Goal: Complete application form

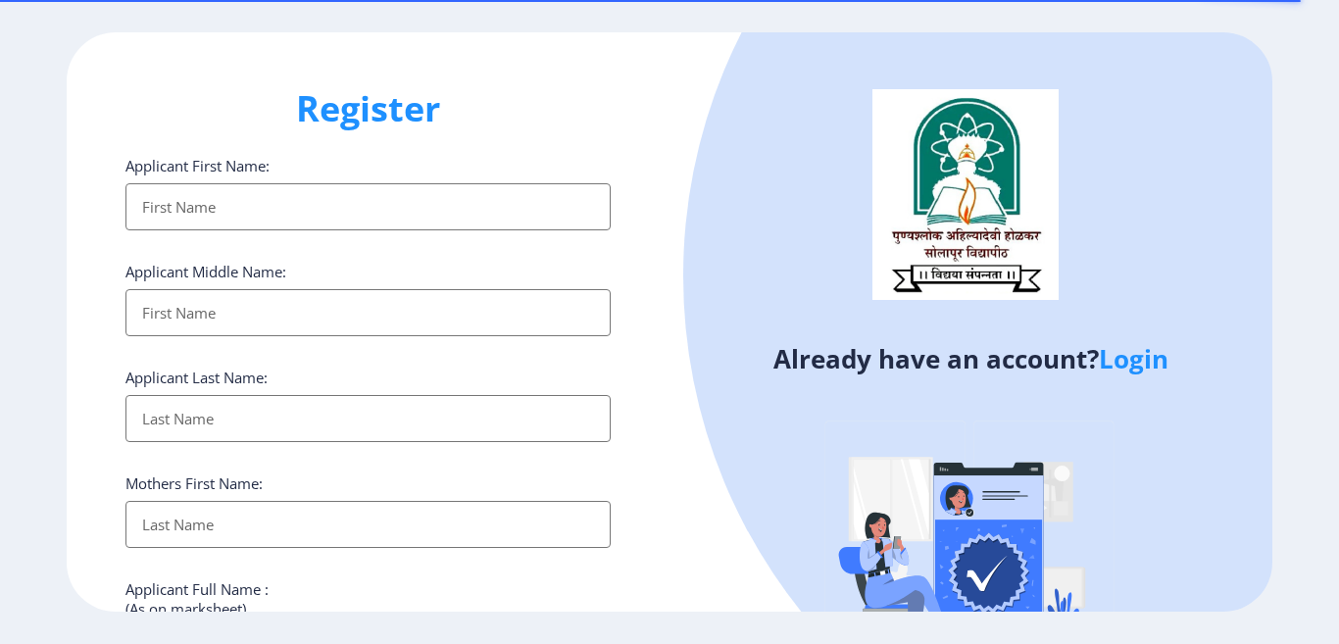
select select
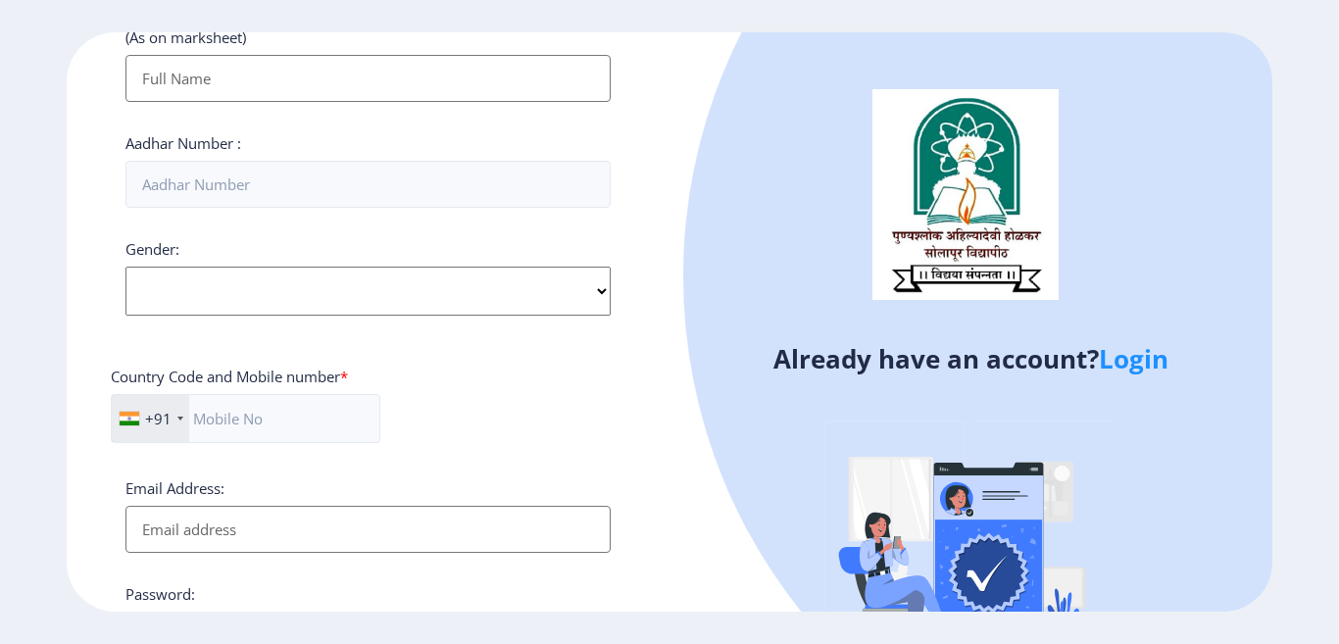
scroll to position [785, 0]
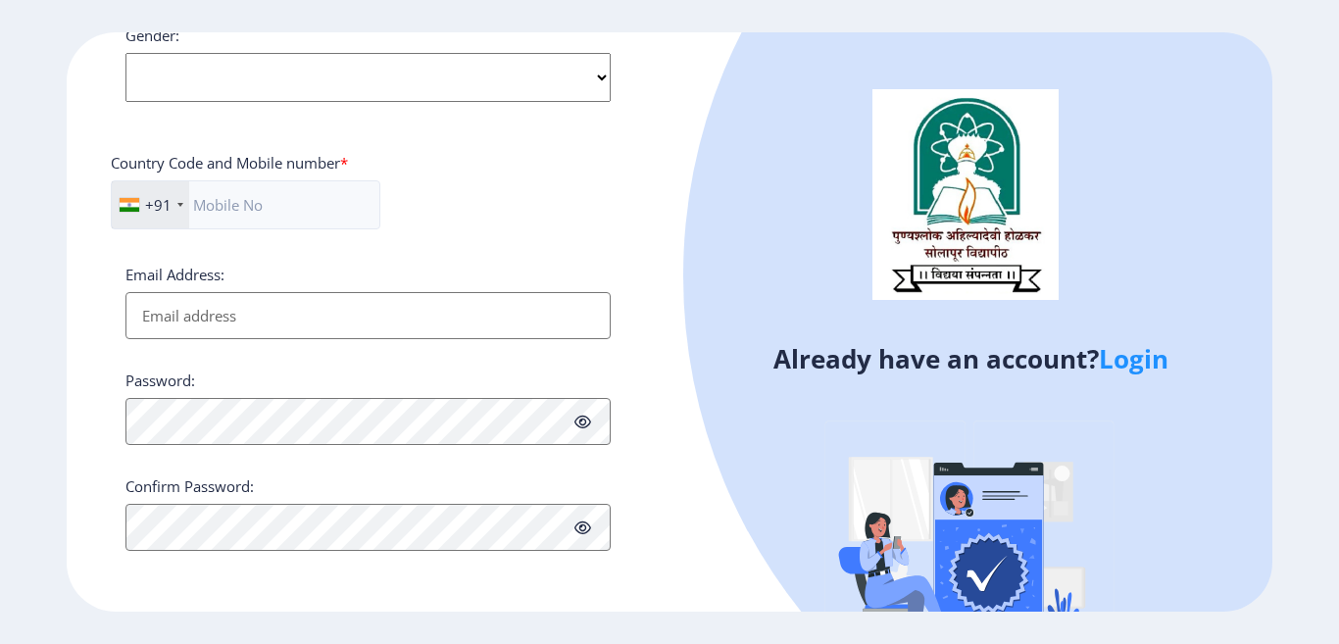
click at [1137, 358] on link "Login" at bounding box center [1134, 358] width 70 height 35
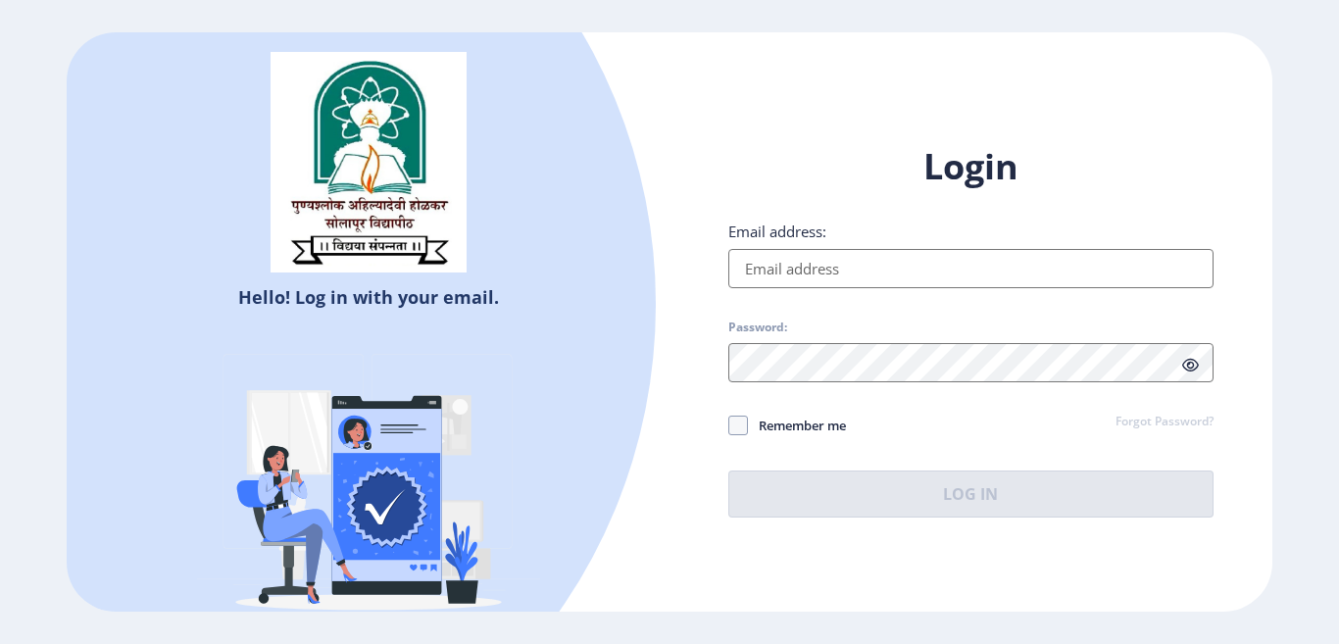
click at [908, 261] on input "Email address:" at bounding box center [970, 268] width 485 height 39
type input "[EMAIL_ADDRESS][DOMAIN_NAME]"
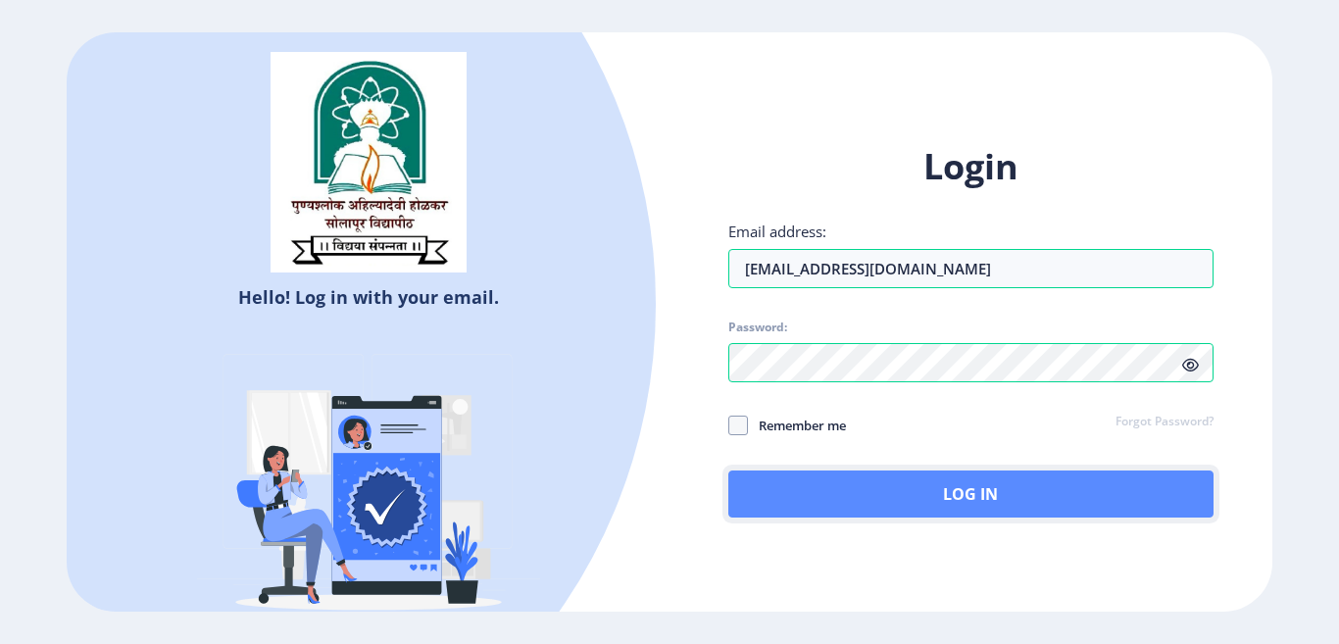
click at [943, 500] on button "Log In" at bounding box center [970, 494] width 485 height 47
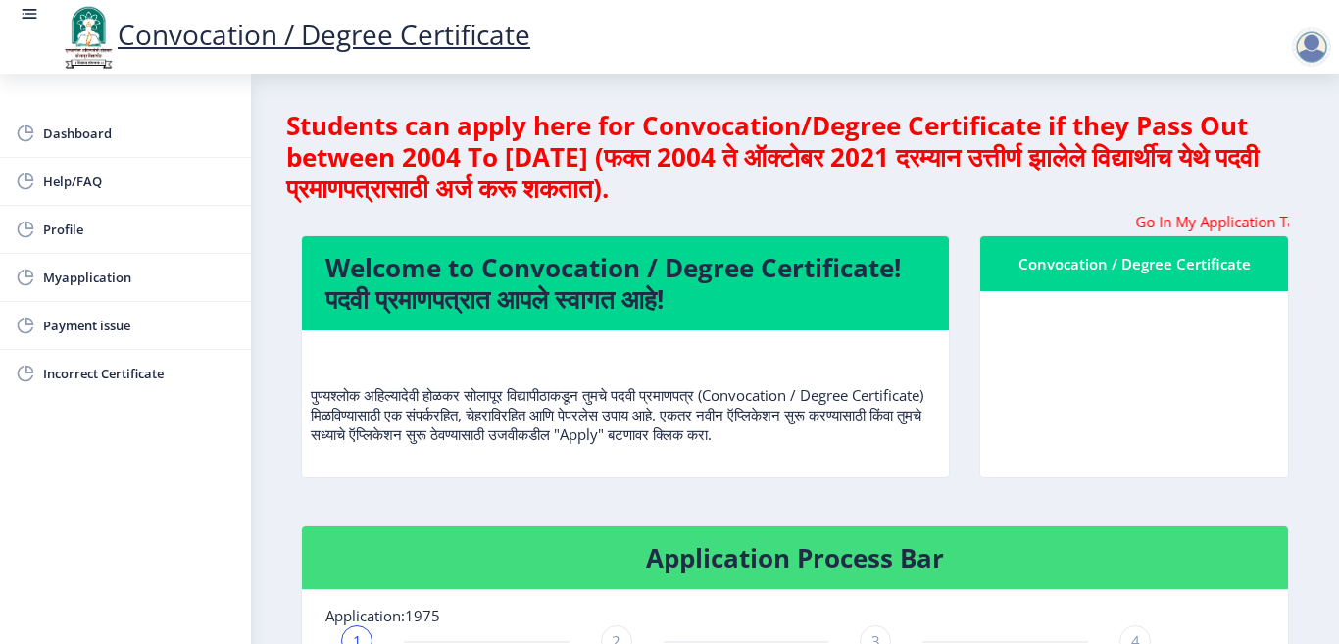
click at [1116, 267] on div "Convocation / Degree Certificate" at bounding box center [1134, 264] width 261 height 24
click at [633, 219] on marquee "Go In My Application Tab and check the status of Errata" at bounding box center [795, 222] width 988 height 20
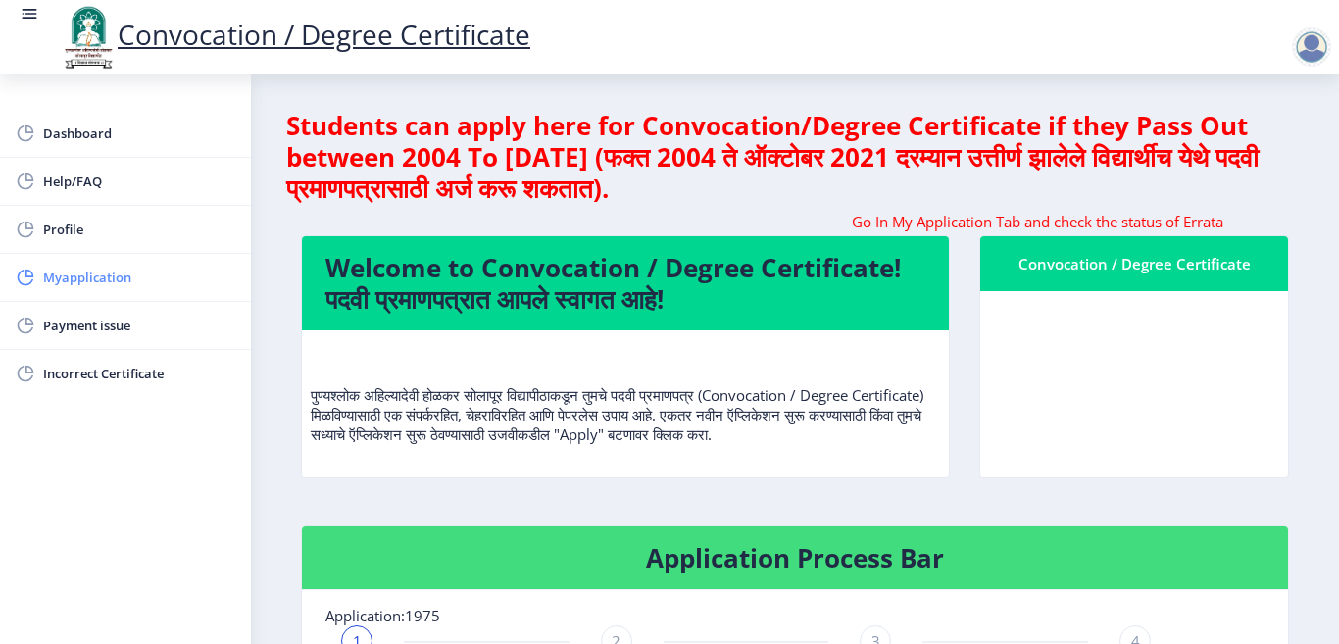
click at [114, 279] on span "Myapplication" at bounding box center [139, 278] width 192 height 24
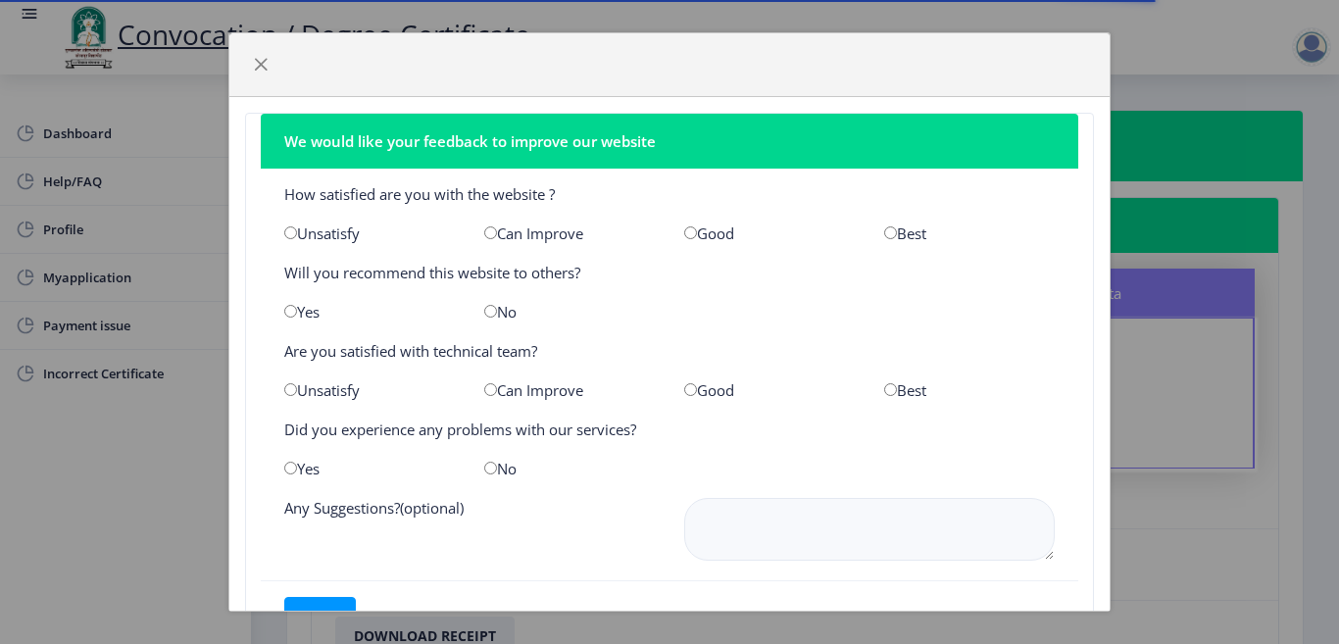
click at [884, 230] on input "radio" at bounding box center [890, 232] width 13 height 13
radio input "true"
click at [884, 390] on input "radio" at bounding box center [890, 389] width 13 height 13
radio input "true"
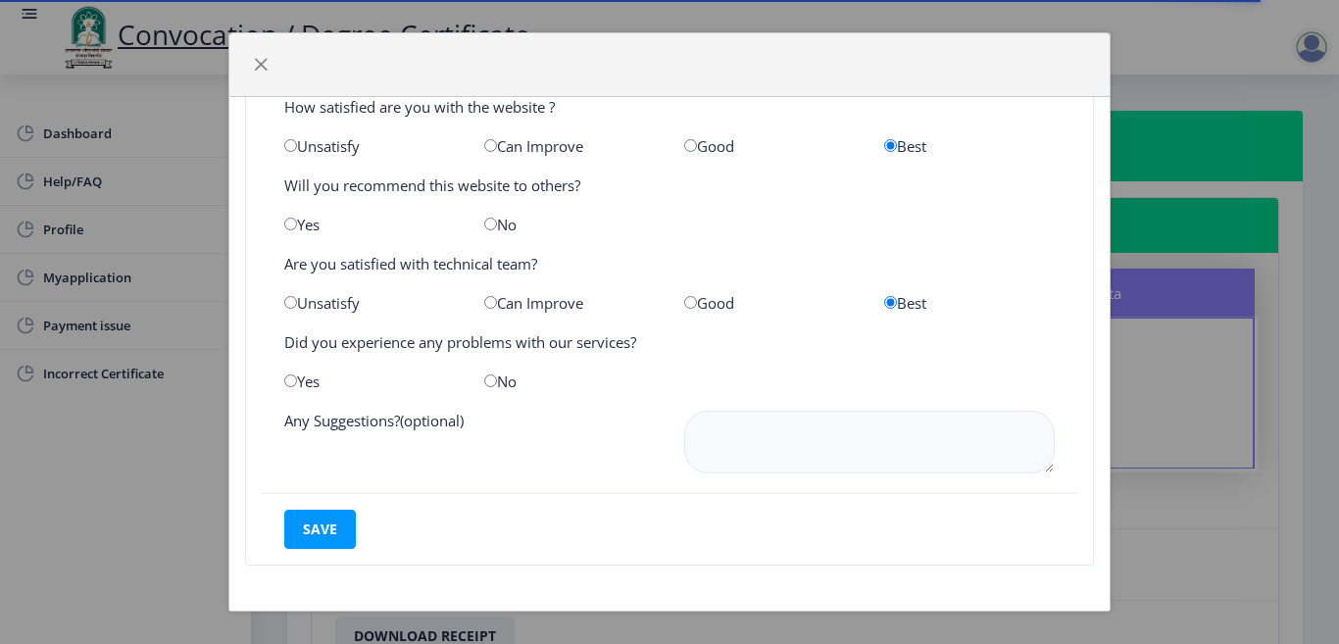
click at [490, 382] on input "radio" at bounding box center [490, 381] width 13 height 13
radio input "true"
click at [313, 524] on button "save" at bounding box center [320, 529] width 72 height 39
click at [288, 384] on input "radio" at bounding box center [290, 381] width 13 height 13
radio input "true"
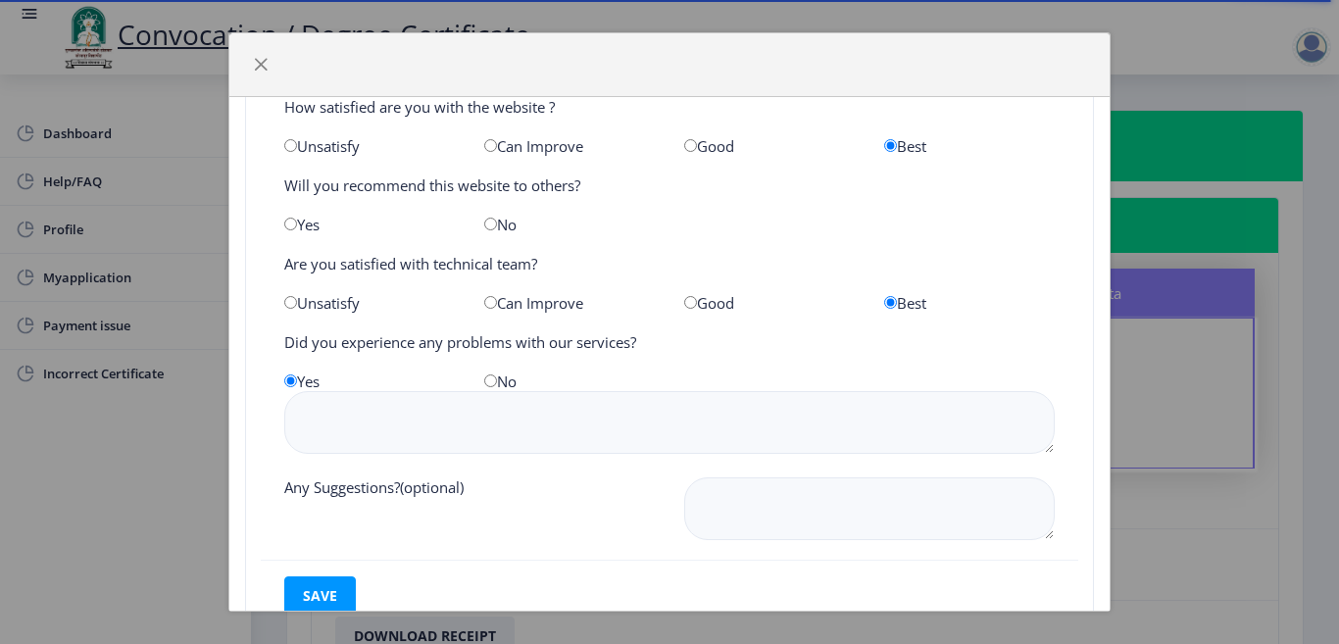
click at [484, 381] on input "radio" at bounding box center [490, 381] width 13 height 13
radio input "true"
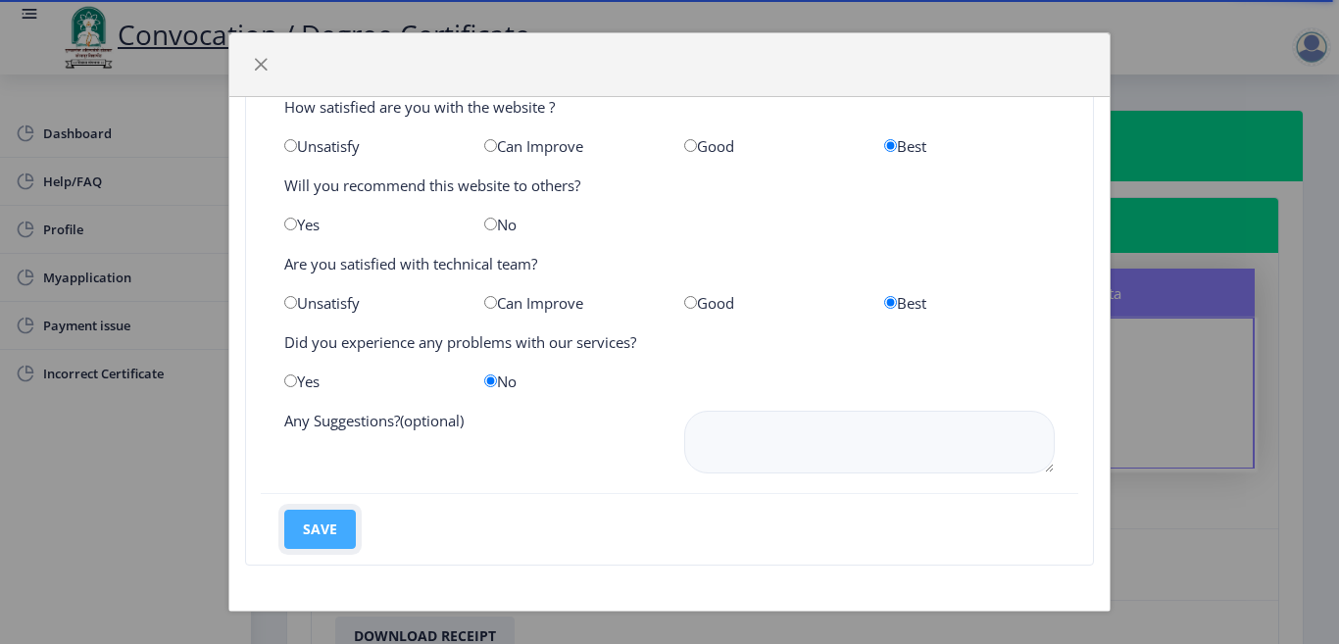
click at [316, 524] on button "save" at bounding box center [320, 529] width 72 height 39
click at [249, 63] on button "button" at bounding box center [260, 64] width 31 height 31
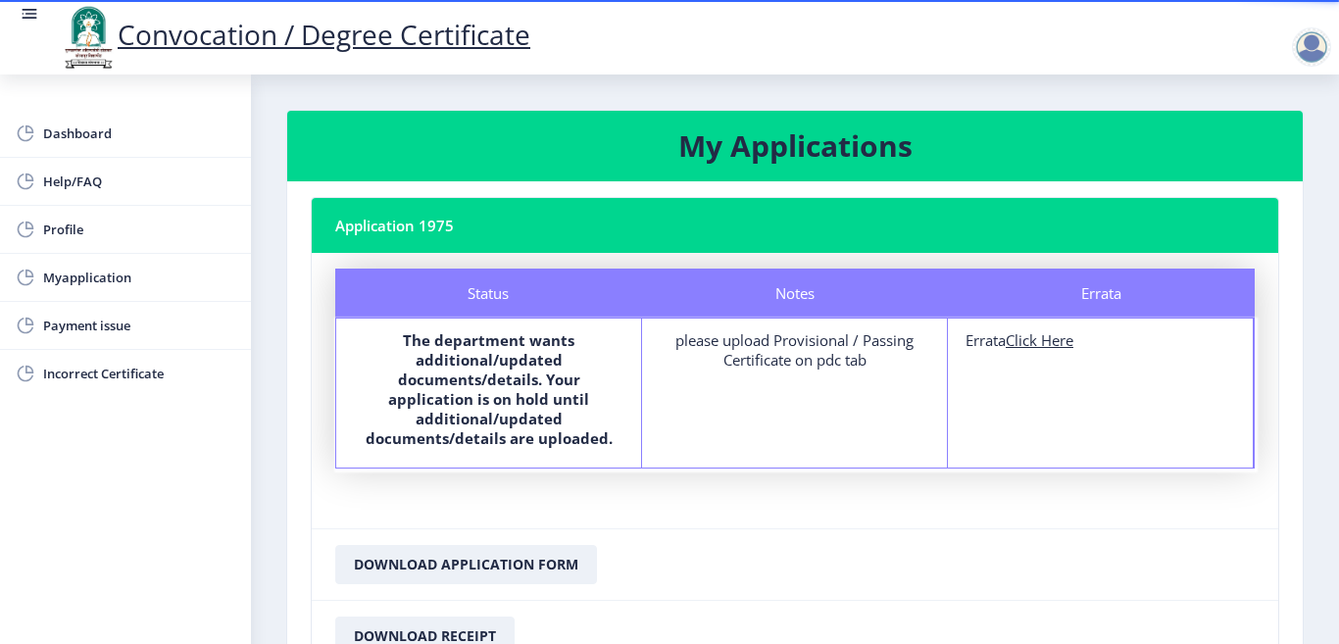
drag, startPoint x: 671, startPoint y: 347, endPoint x: 855, endPoint y: 365, distance: 185.2
click at [855, 365] on div "please upload Provisional / Passing Certificate on pdc tab" at bounding box center [795, 349] width 270 height 39
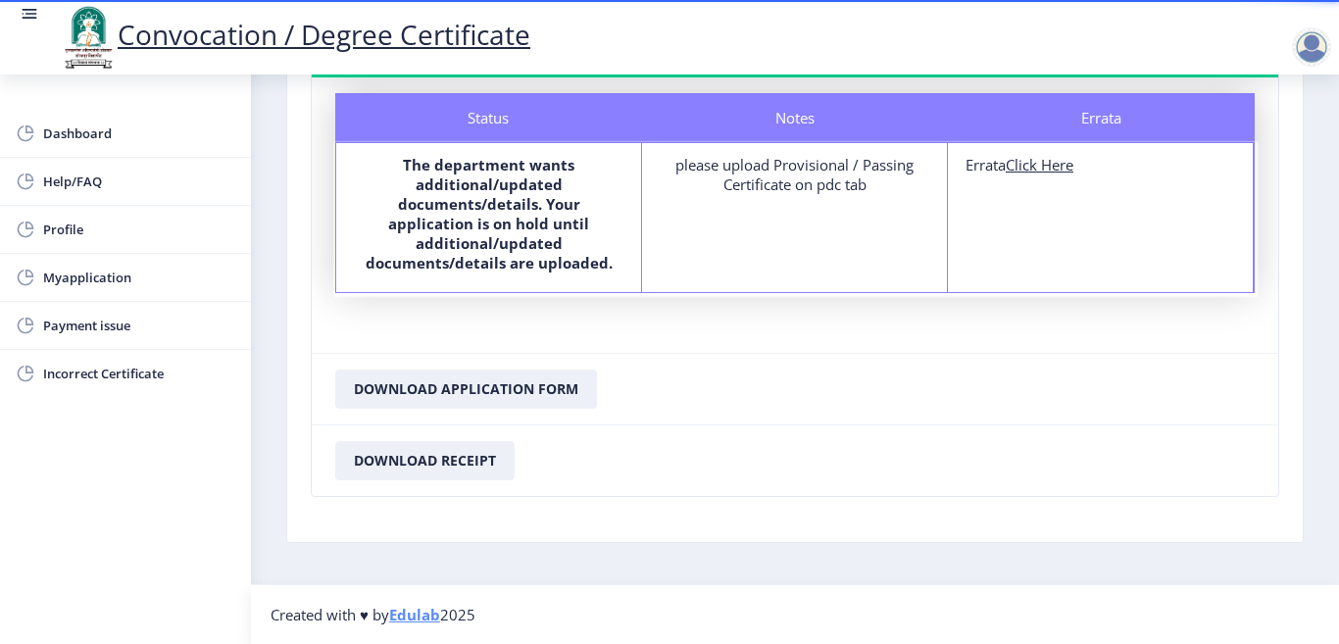
scroll to position [0, 0]
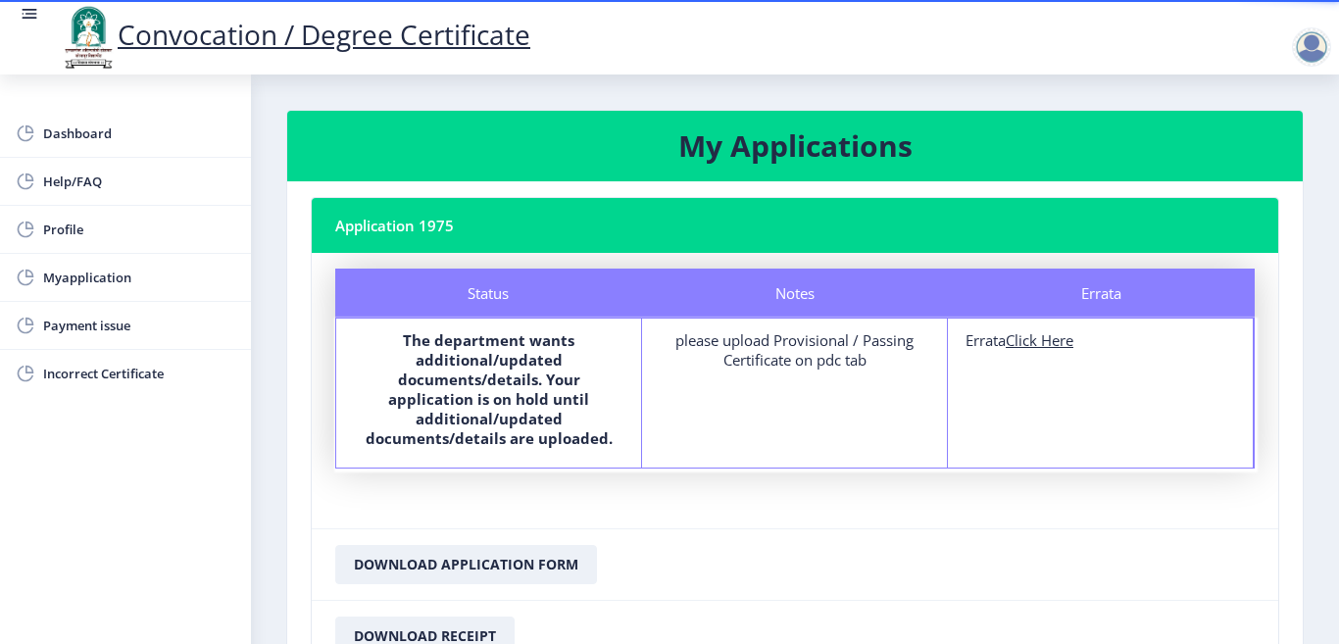
click at [1048, 342] on u "Click Here" at bounding box center [1040, 340] width 68 height 20
select select
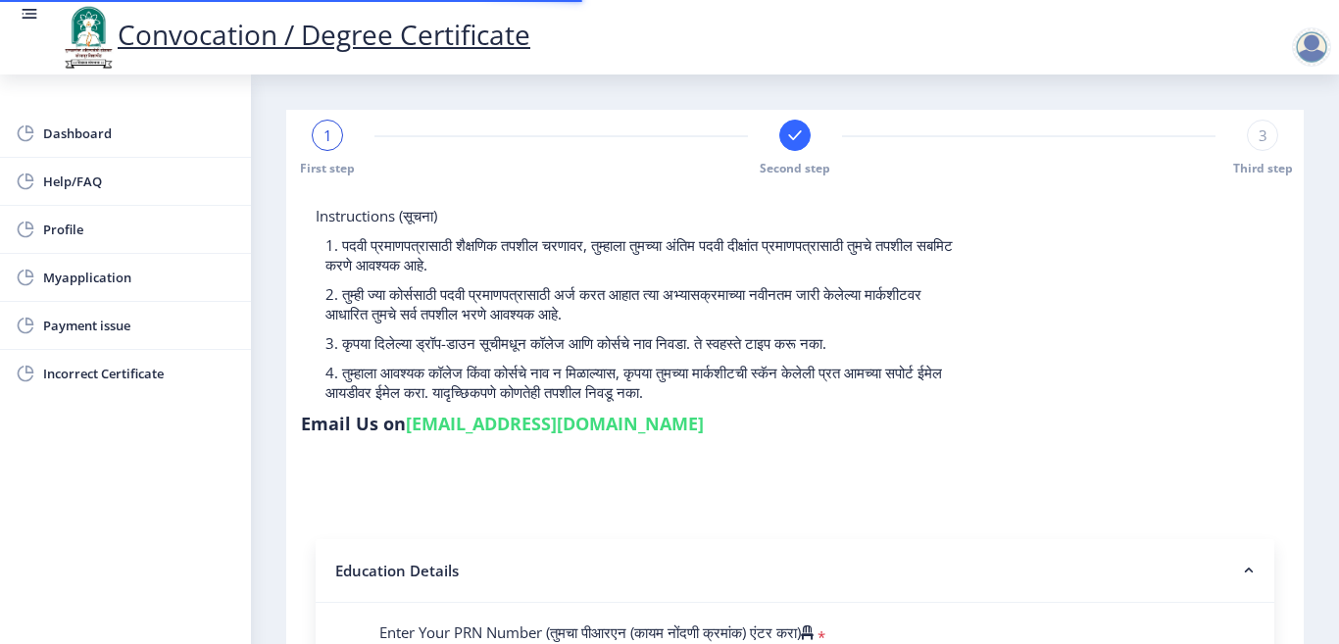
type input "2012032500209262"
select select "Regular"
select select "2015"
select select "April"
select select "SECOND CLASS"
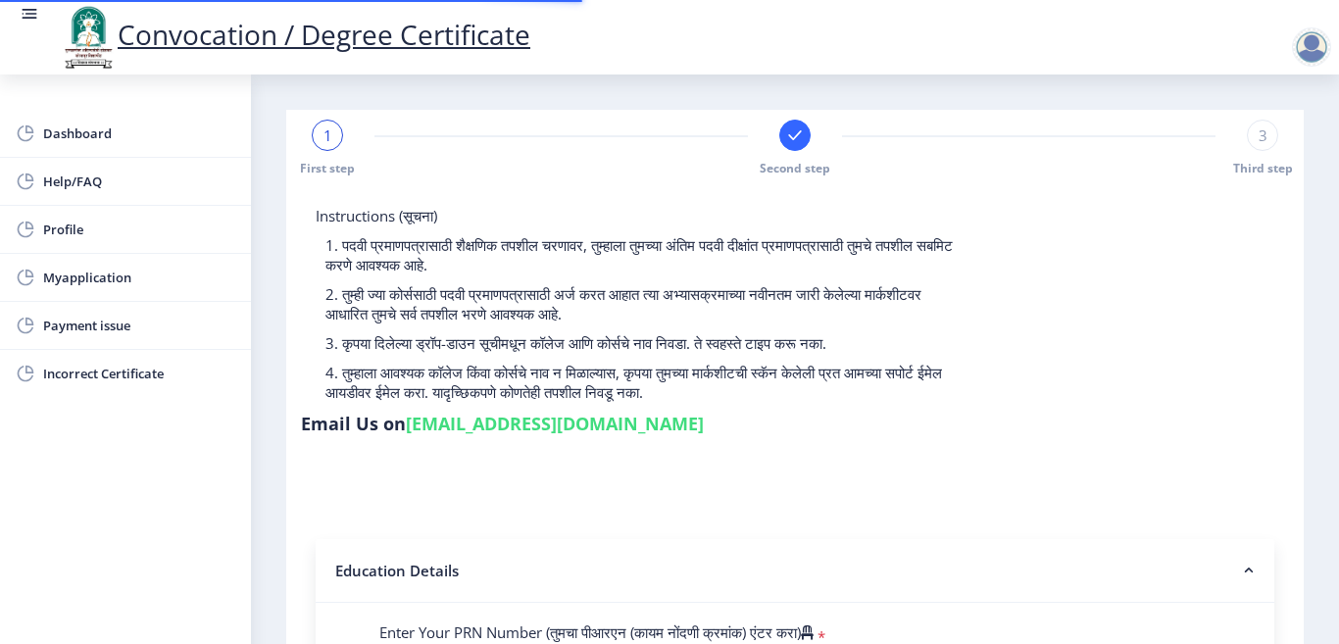
type input "115837"
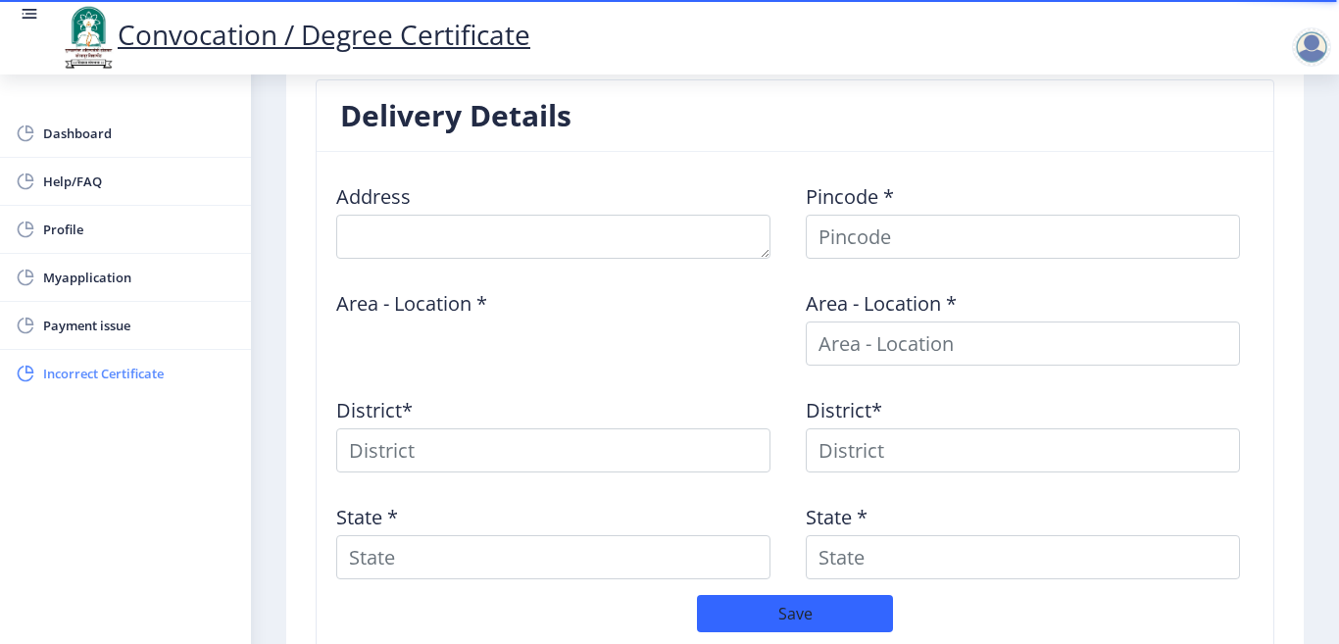
scroll to position [733, 0]
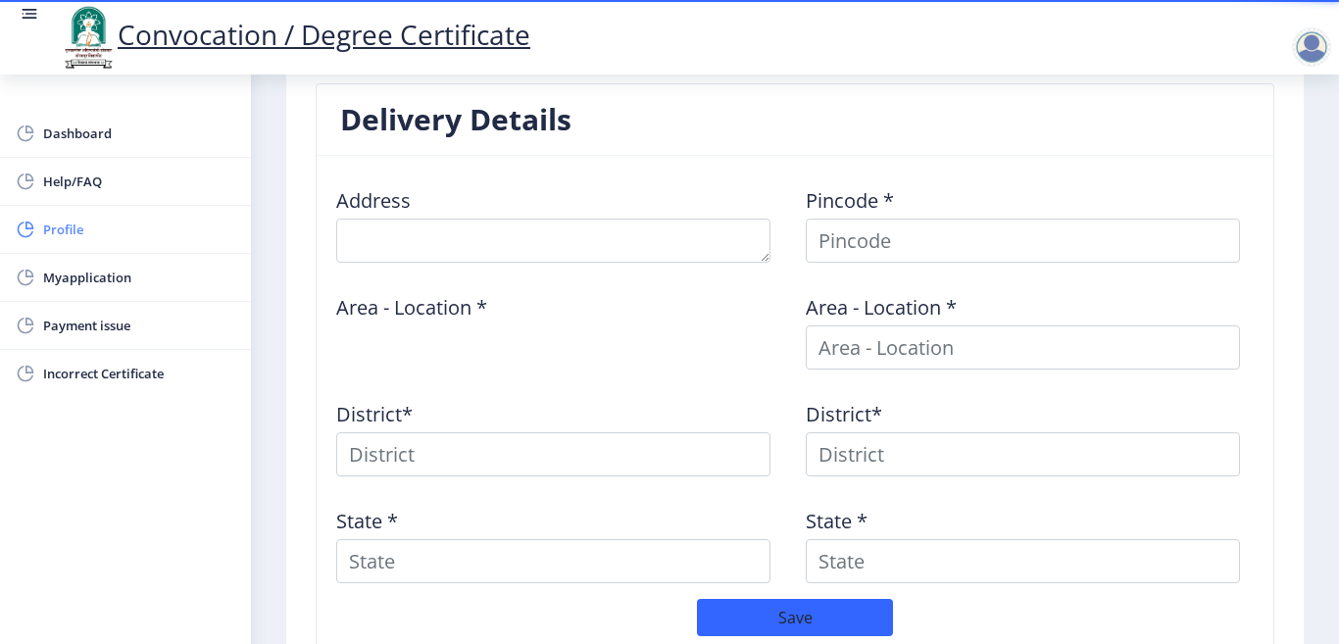
click at [52, 232] on span "Profile" at bounding box center [139, 230] width 192 height 24
select select
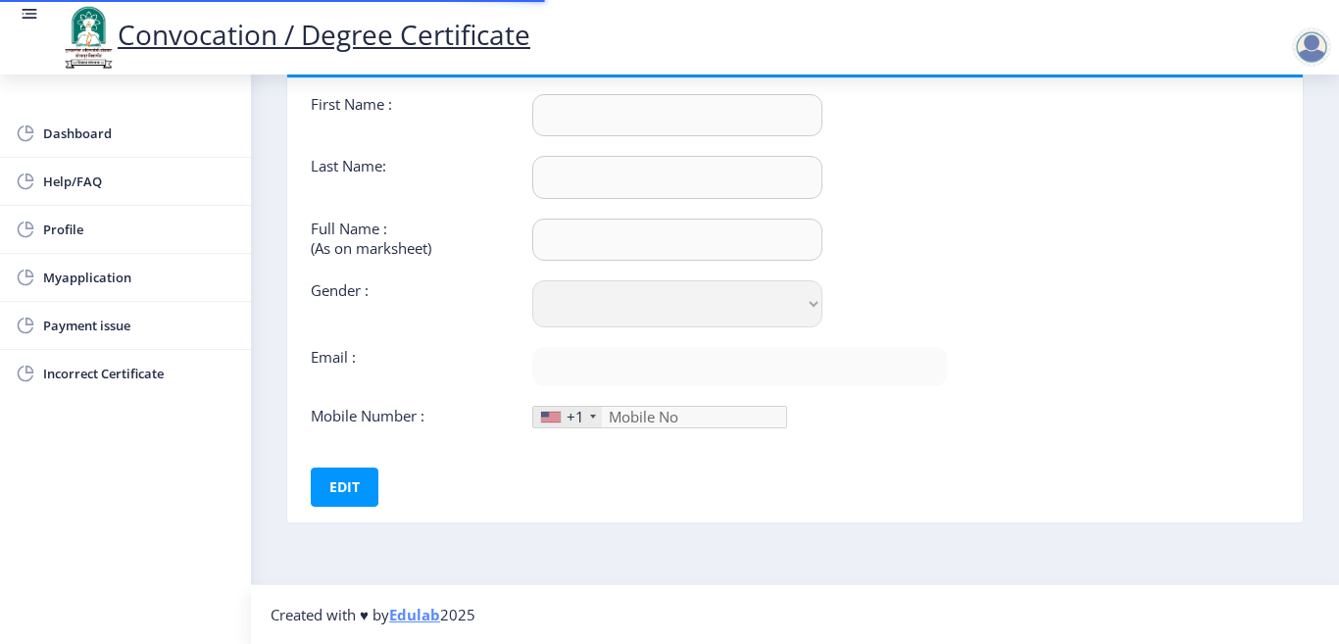
type input "[PERSON_NAME]"
type input "BAGWAN"
type input "[PERSON_NAME] AMBIR"
select select "[DEMOGRAPHIC_DATA]"
type input "[EMAIL_ADDRESS][DOMAIN_NAME]"
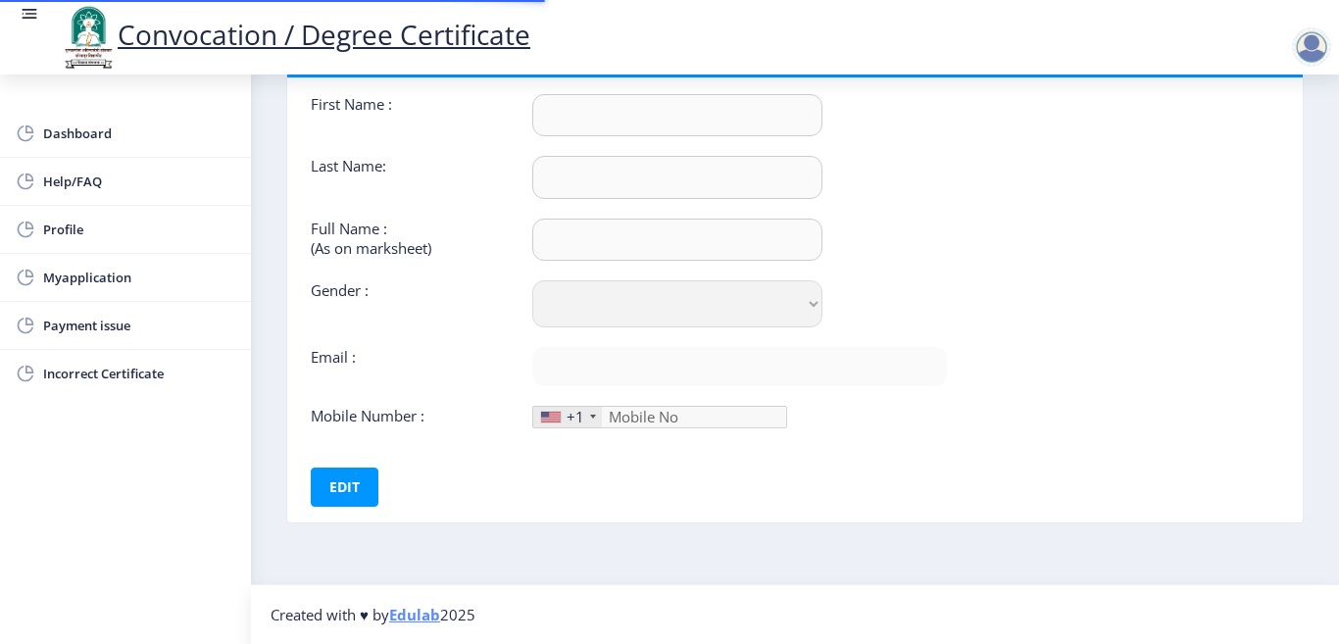
type input "8605131777"
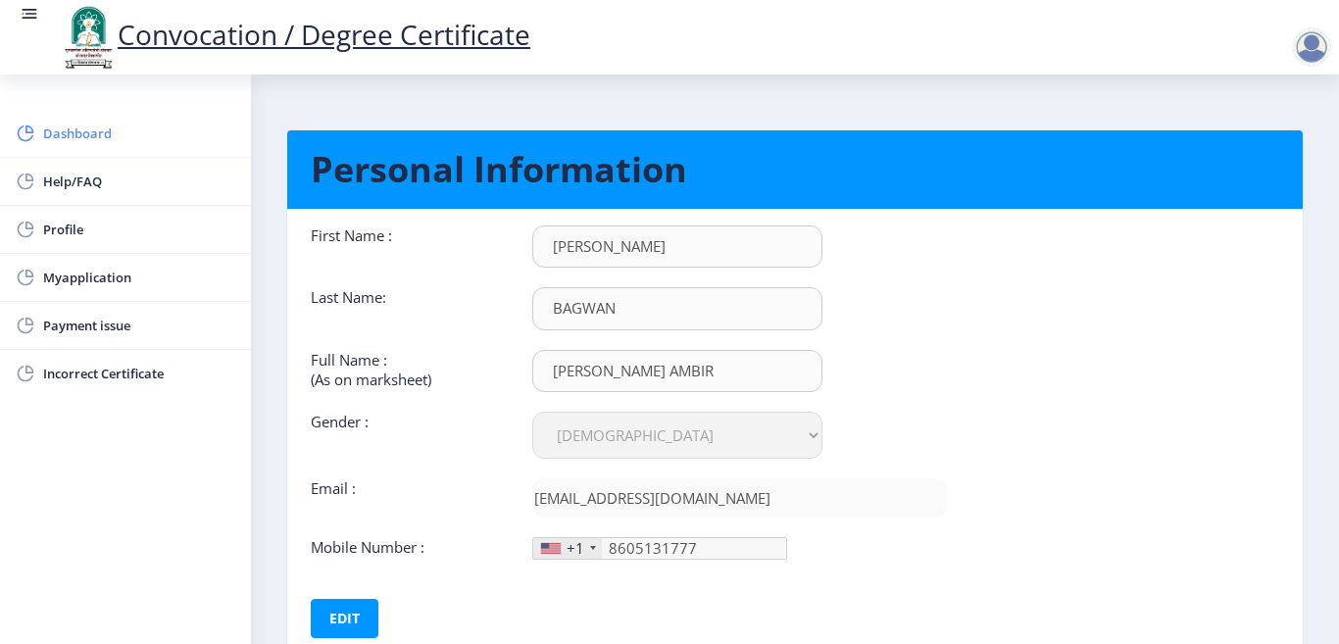
click at [74, 130] on span "Dashboard" at bounding box center [139, 134] width 192 height 24
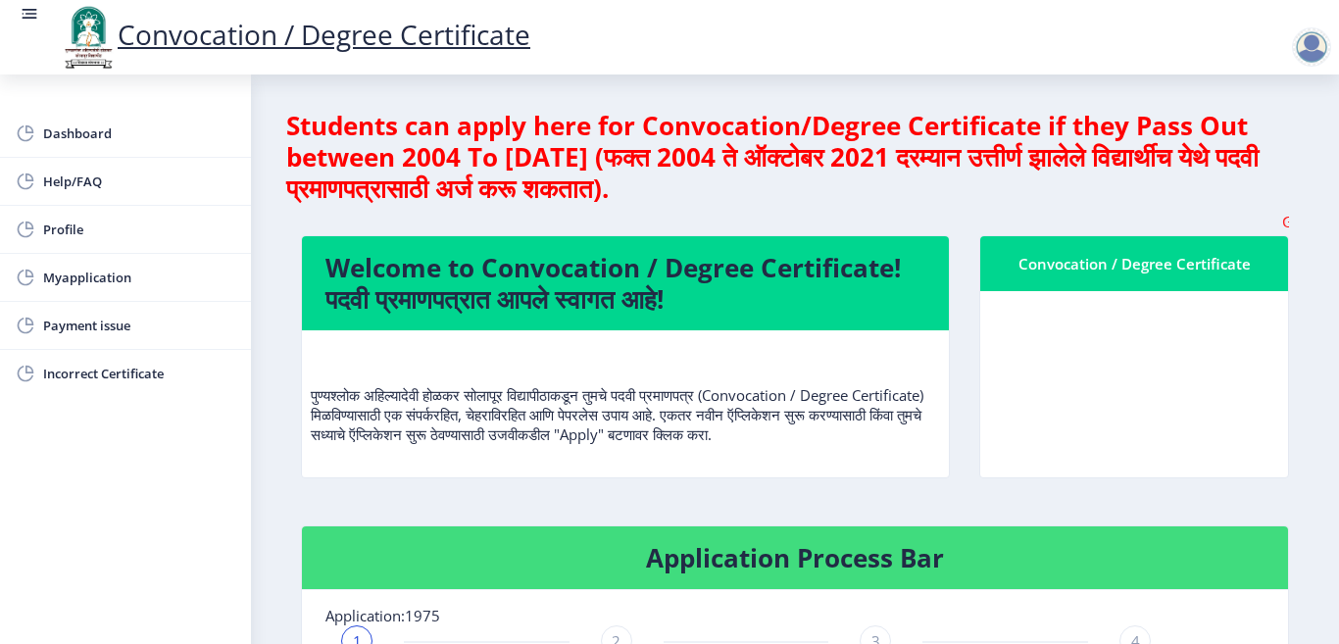
click at [671, 275] on h4 "Welcome to Convocation / Degree Certificate! पदवी प्रमाणपत्रात आपले स्वागत आहे!" at bounding box center [625, 283] width 600 height 63
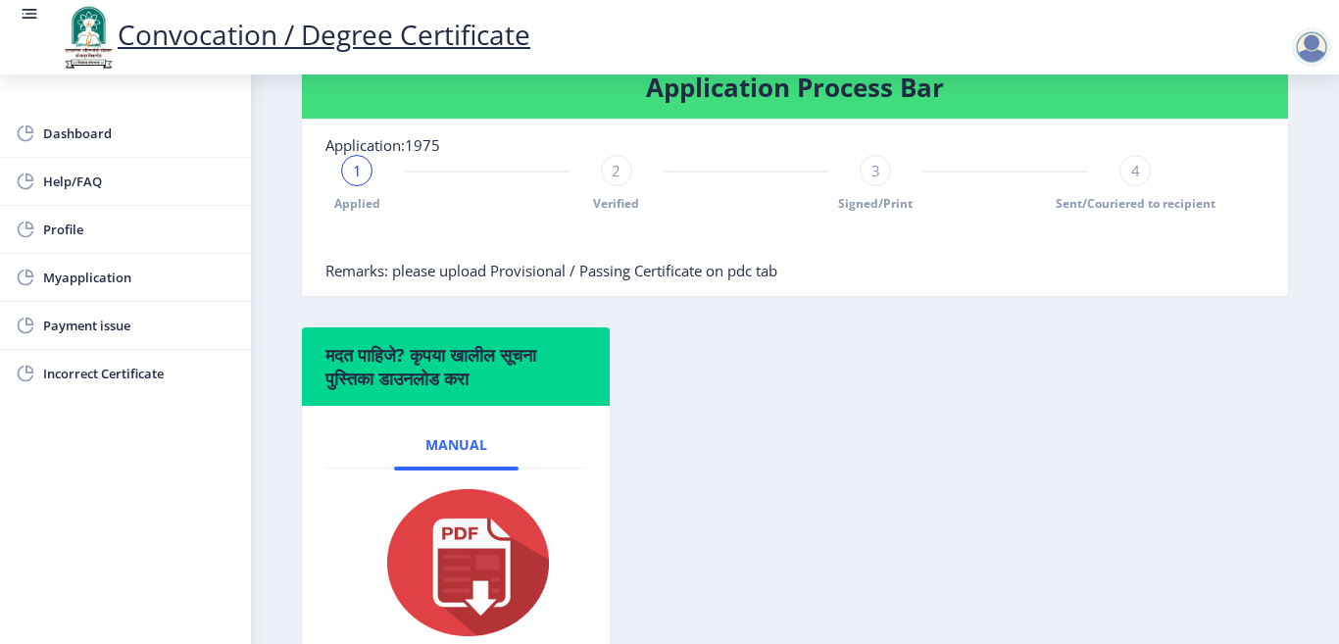
scroll to position [621, 0]
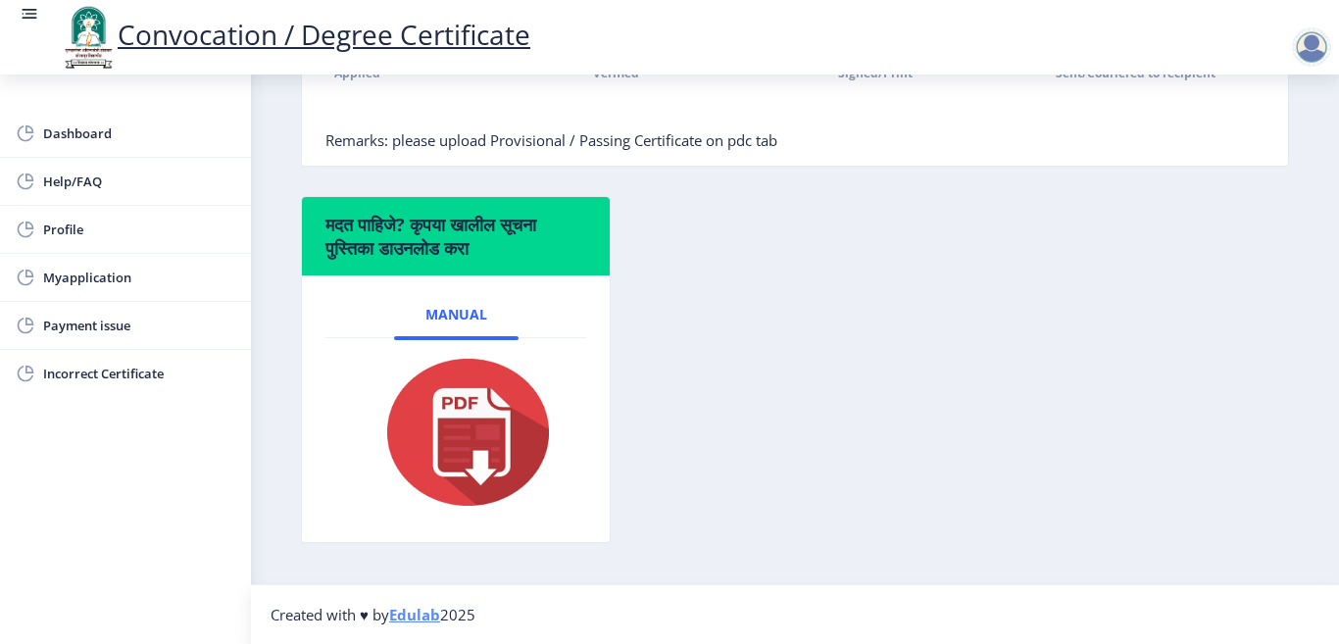
click at [464, 243] on h6 "मदत पाहिजे? कृपया खालील सूचना पुस्तिका डाउनलोड करा" at bounding box center [455, 236] width 261 height 47
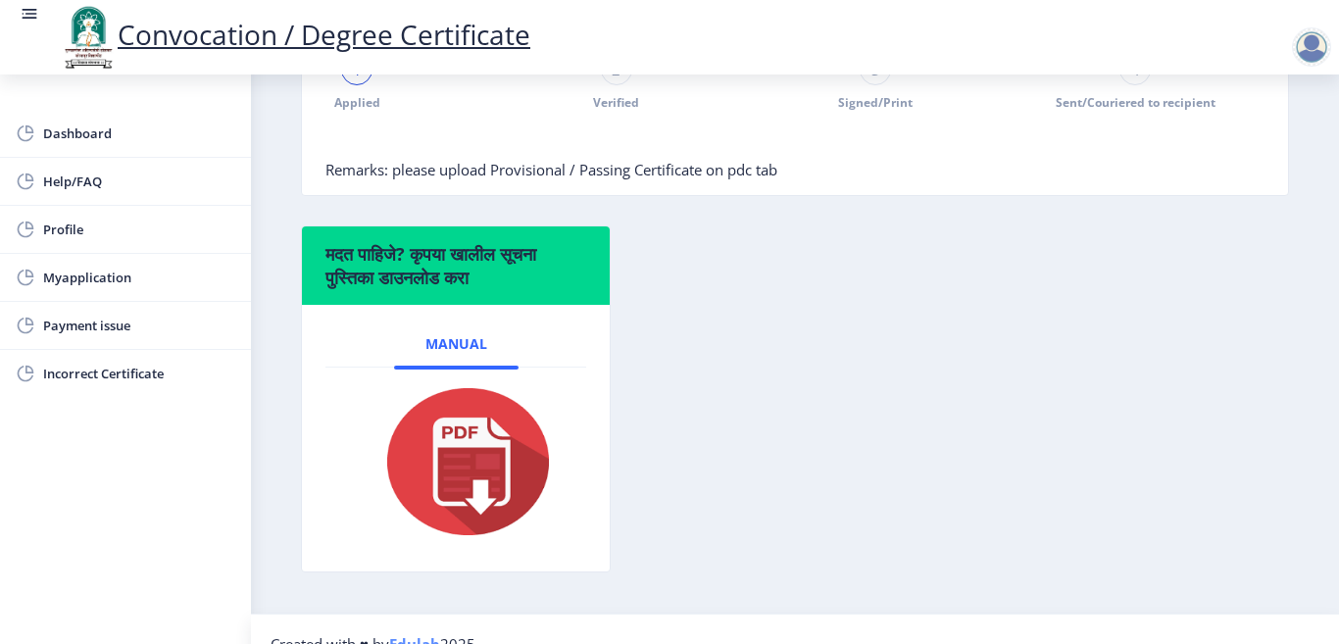
scroll to position [523, 0]
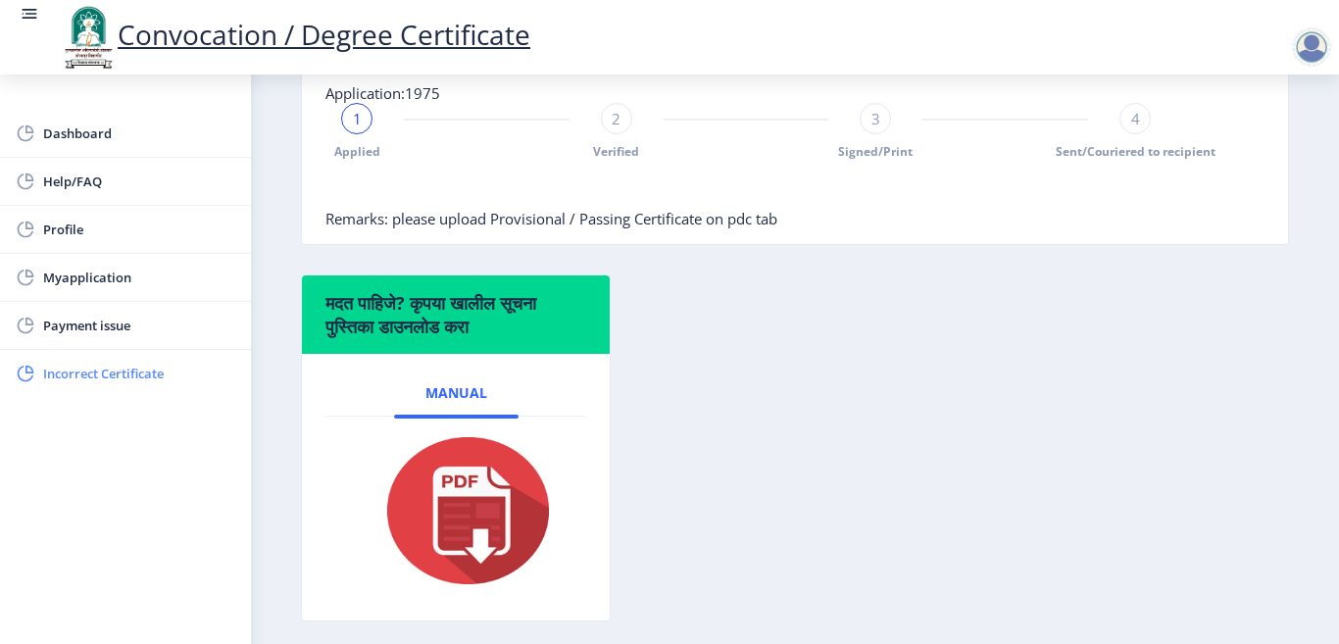
click at [114, 373] on span "Incorrect Certificate" at bounding box center [139, 374] width 192 height 24
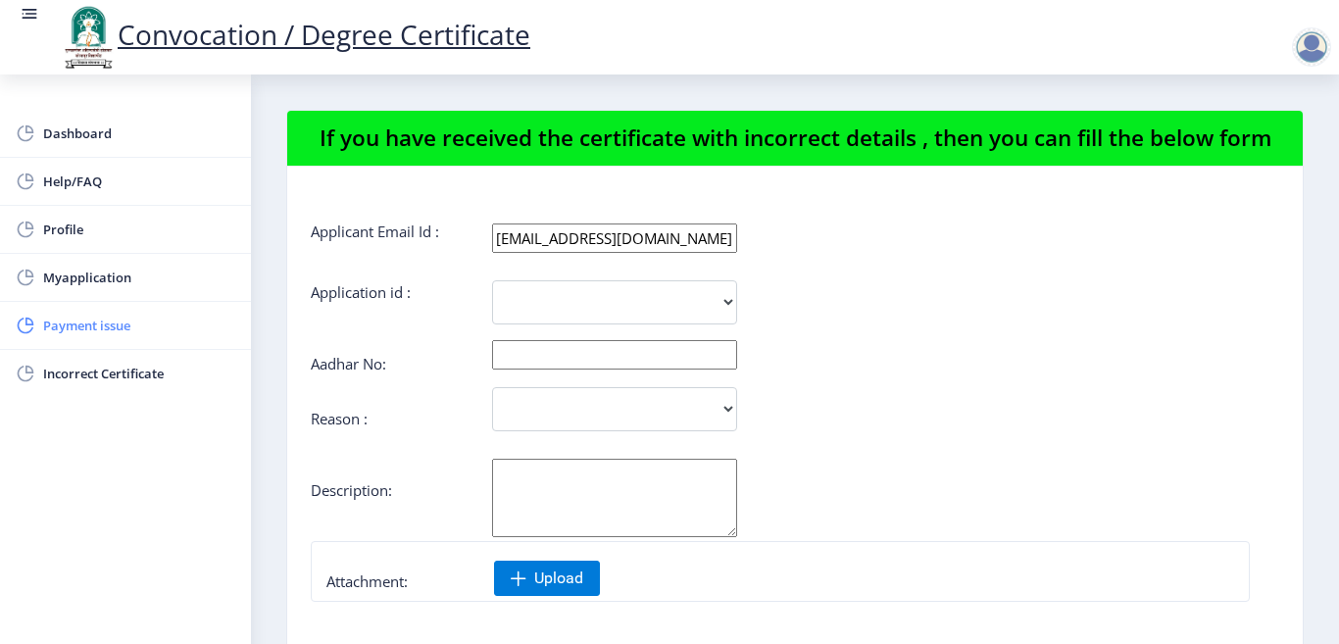
click at [89, 326] on span "Payment issue" at bounding box center [139, 326] width 192 height 24
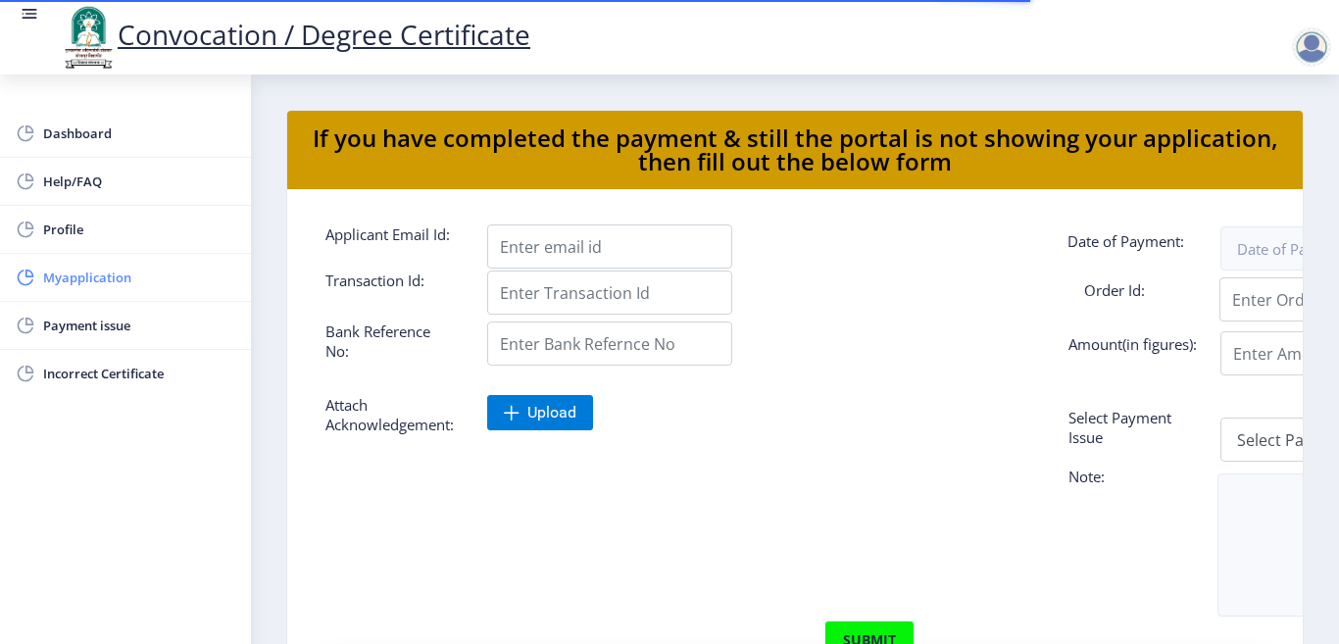
click at [92, 277] on span "Myapplication" at bounding box center [139, 278] width 192 height 24
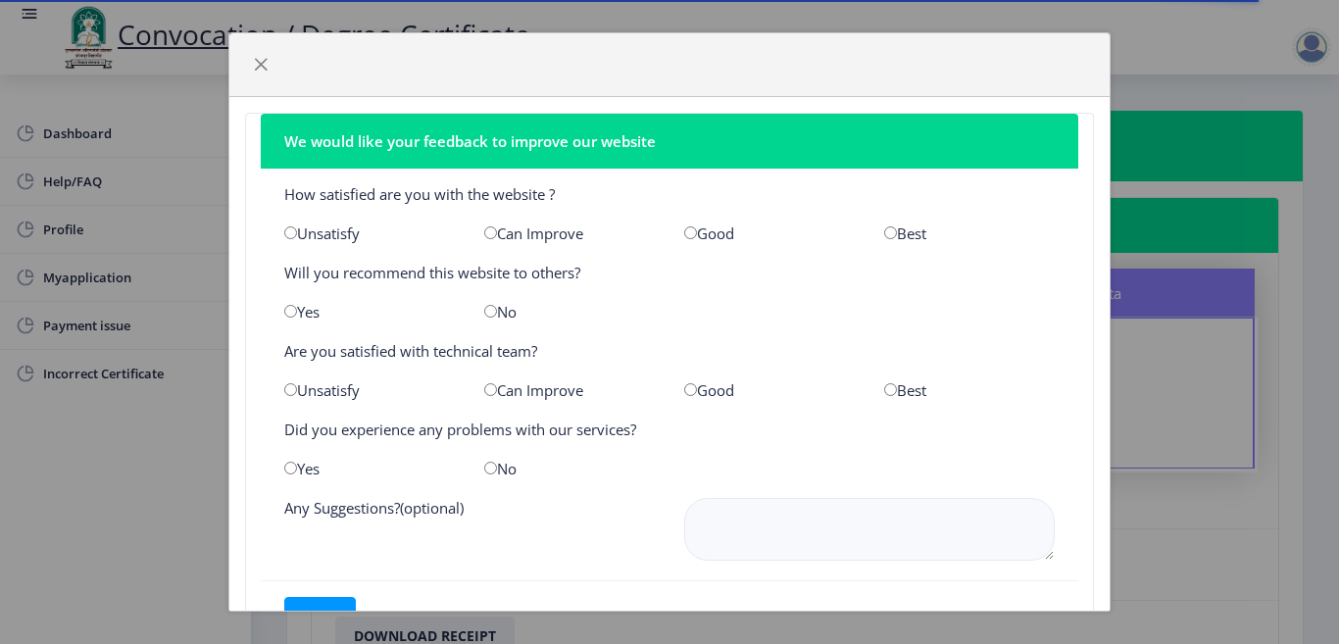
click at [884, 236] on input "radio" at bounding box center [890, 232] width 13 height 13
radio input "true"
click at [884, 387] on input "radio" at bounding box center [890, 389] width 13 height 13
radio input "true"
click at [484, 466] on input "radio" at bounding box center [490, 468] width 13 height 13
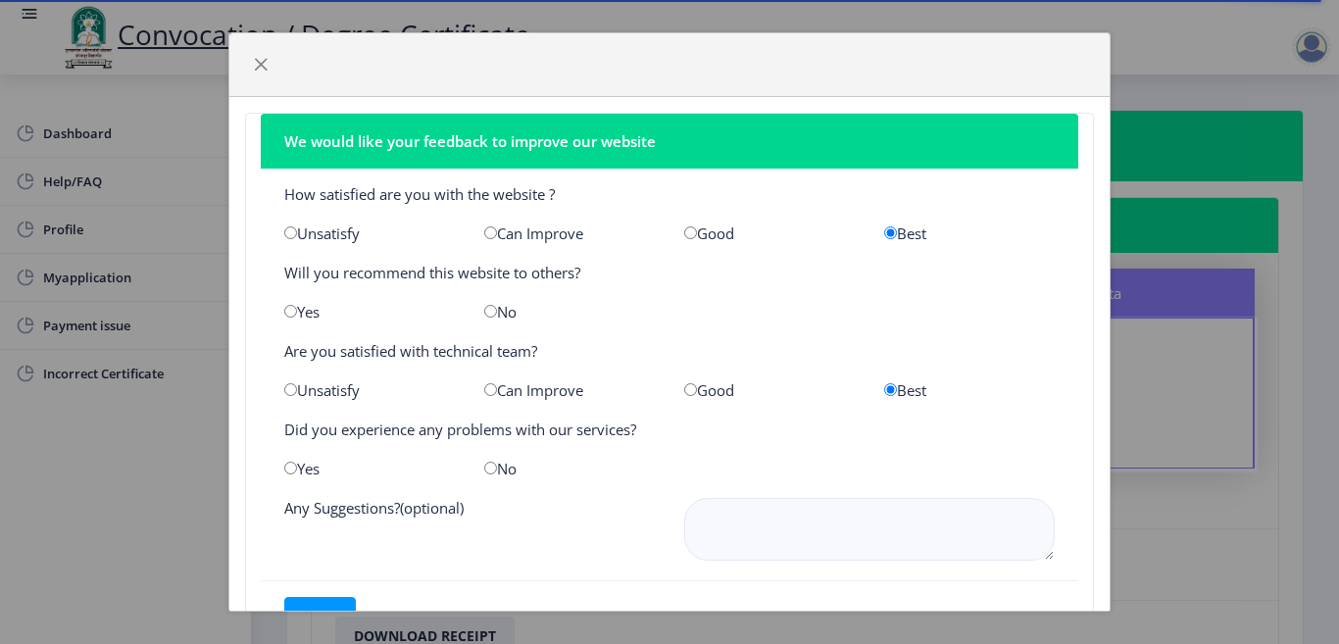
radio input "true"
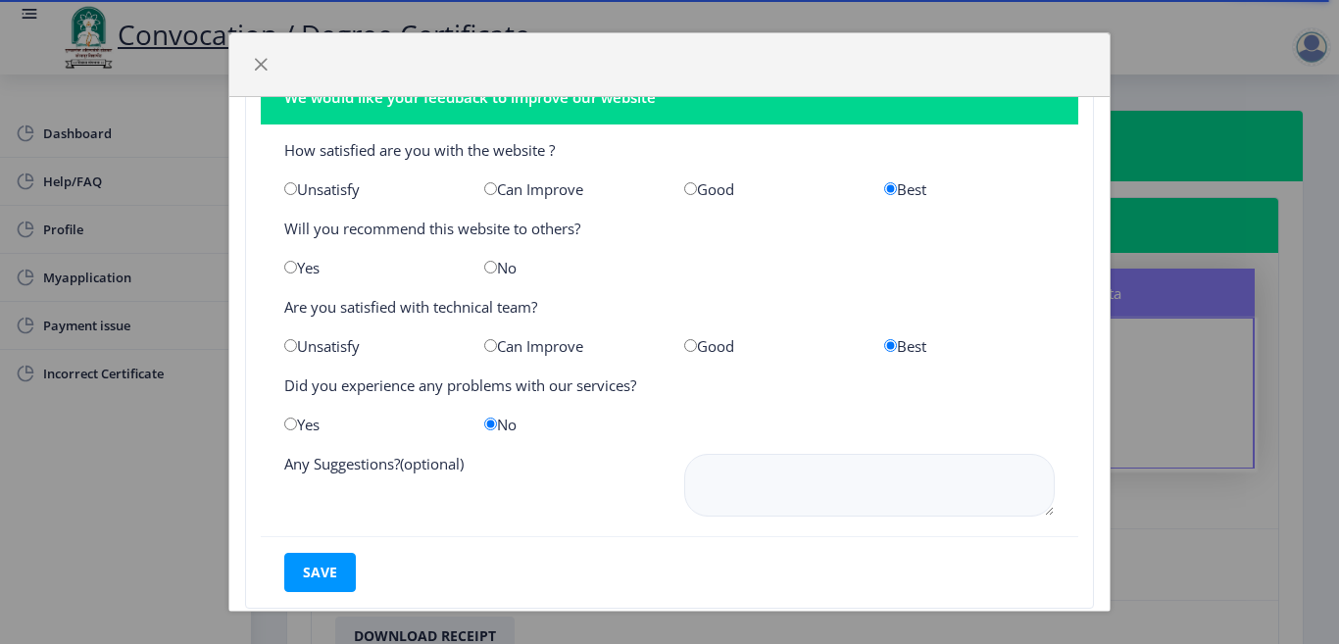
scroll to position [87, 0]
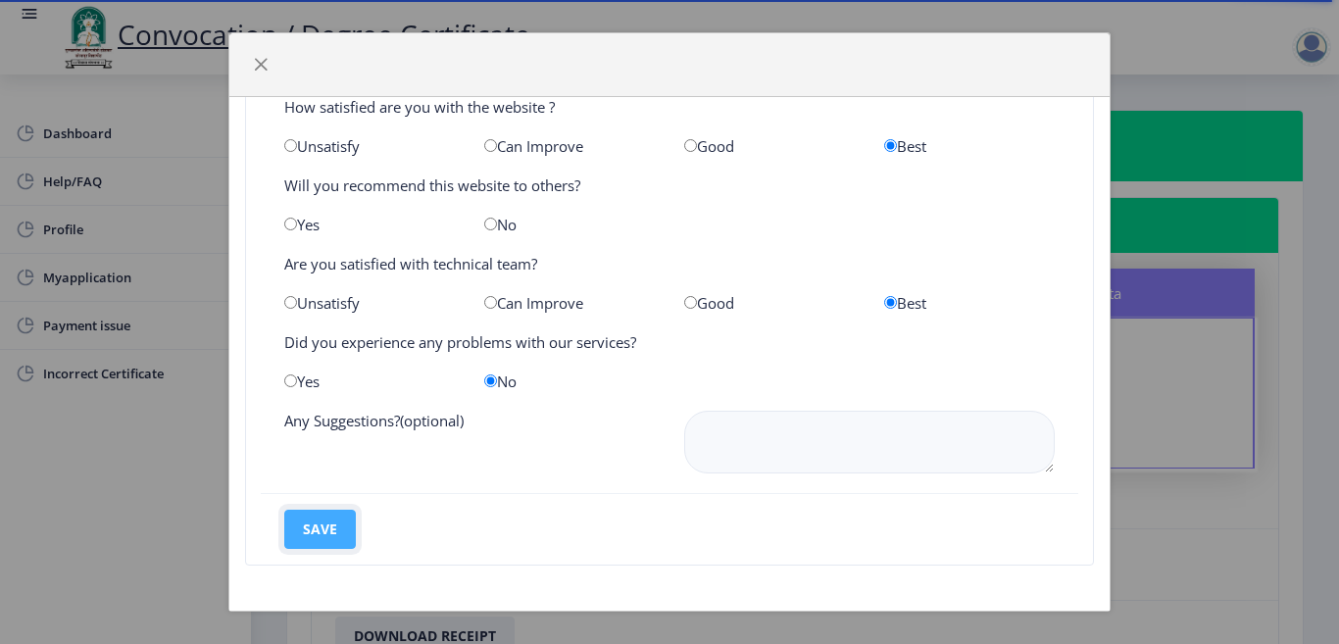
click at [331, 516] on button "save" at bounding box center [320, 529] width 72 height 39
click at [304, 533] on button "save" at bounding box center [320, 529] width 72 height 39
click at [260, 64] on span "button" at bounding box center [261, 65] width 16 height 16
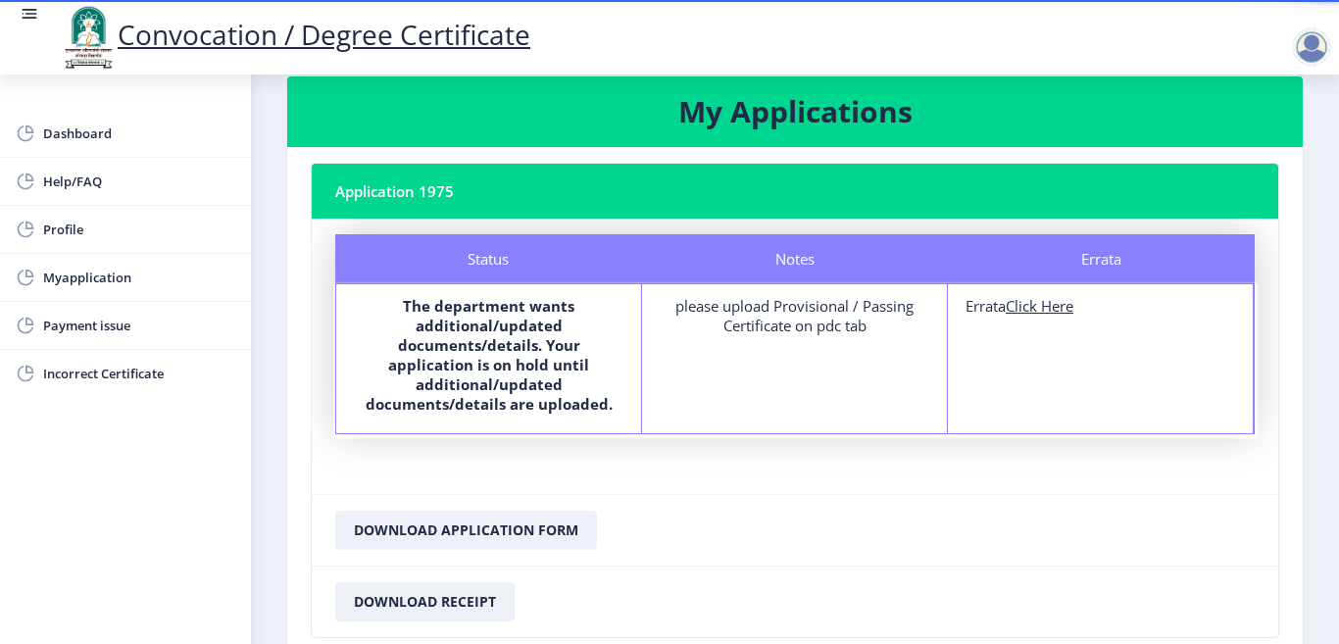
scroll to position [0, 0]
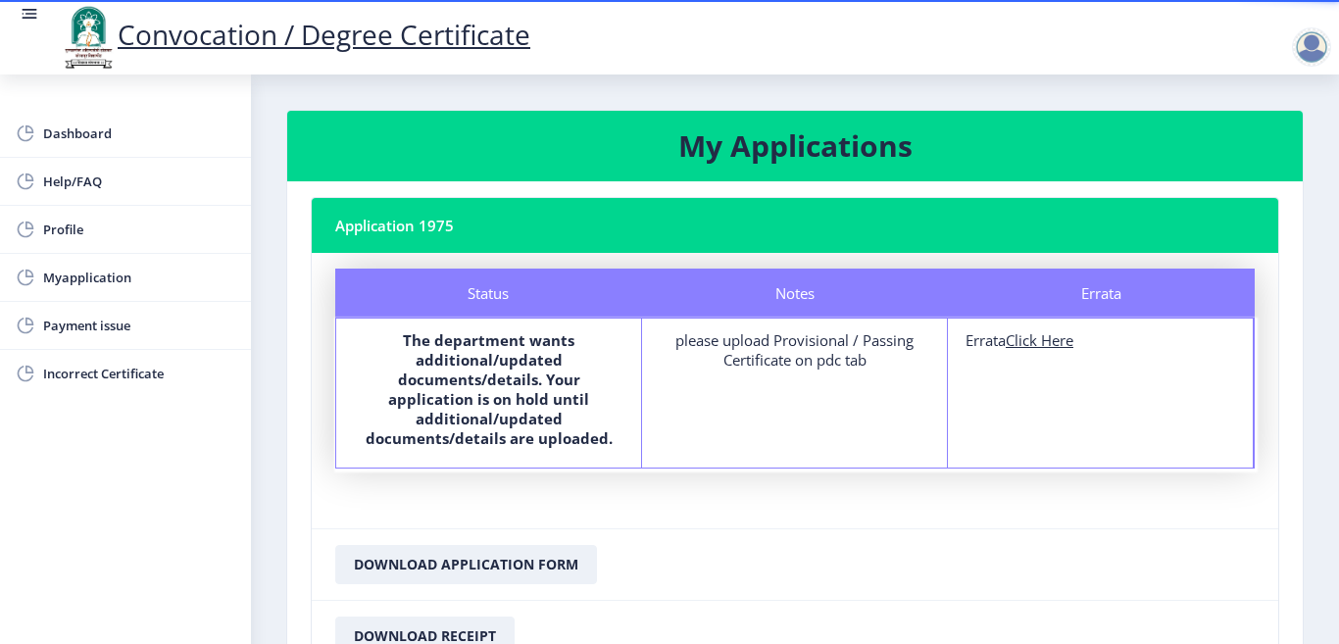
click at [1308, 43] on div at bounding box center [1311, 46] width 39 height 39
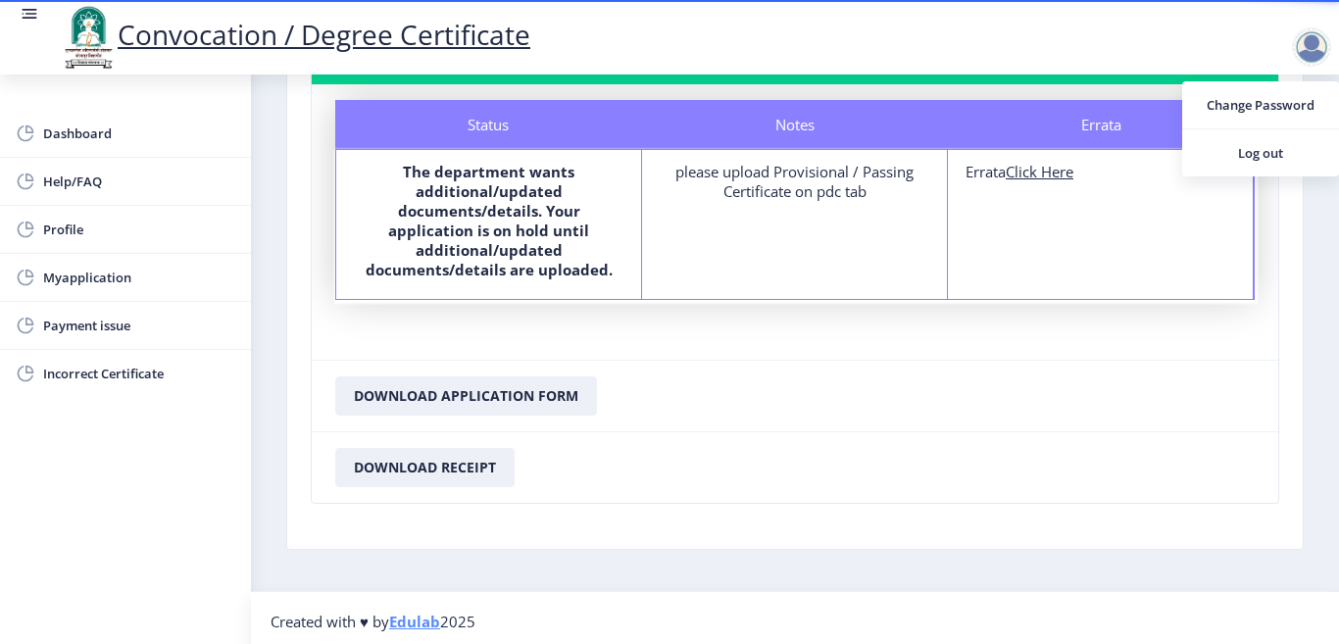
scroll to position [175, 0]
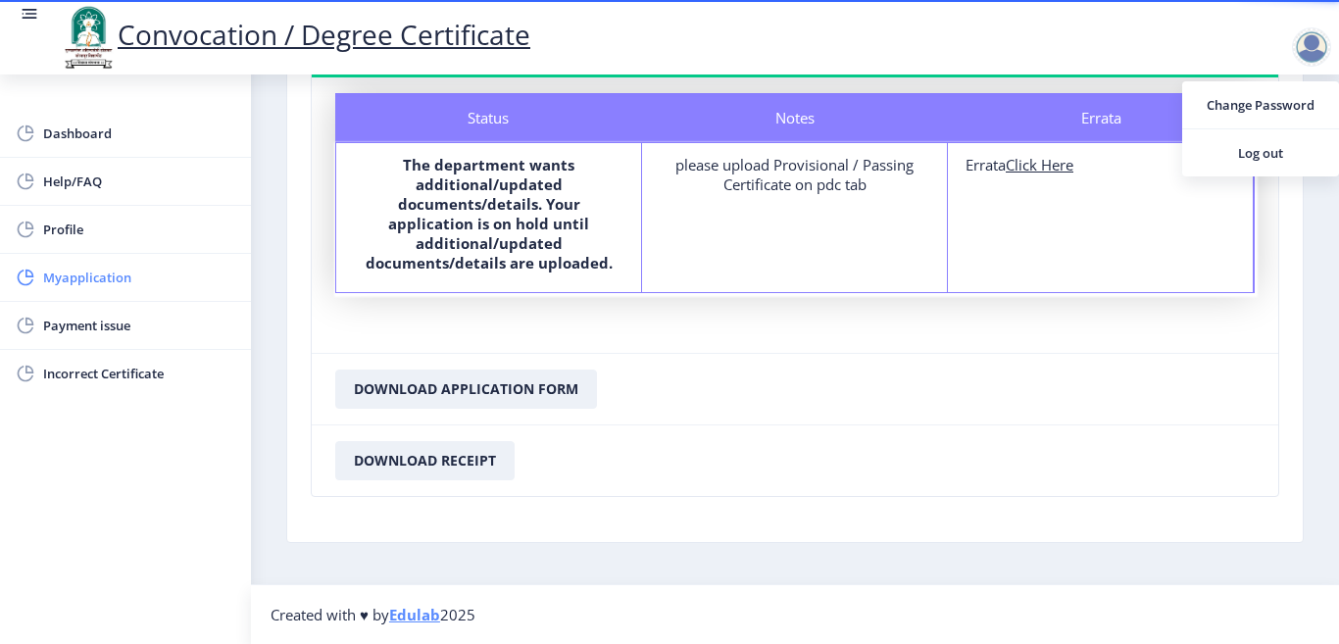
click at [65, 281] on span "Myapplication" at bounding box center [139, 278] width 192 height 24
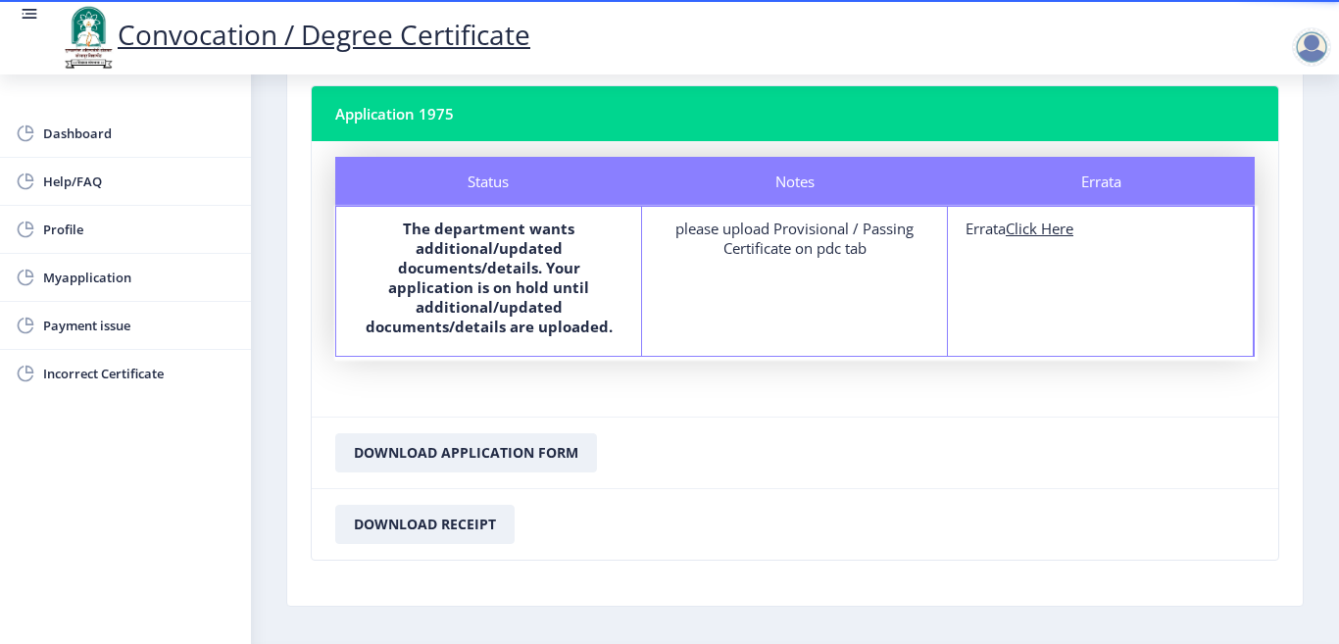
scroll to position [77, 0]
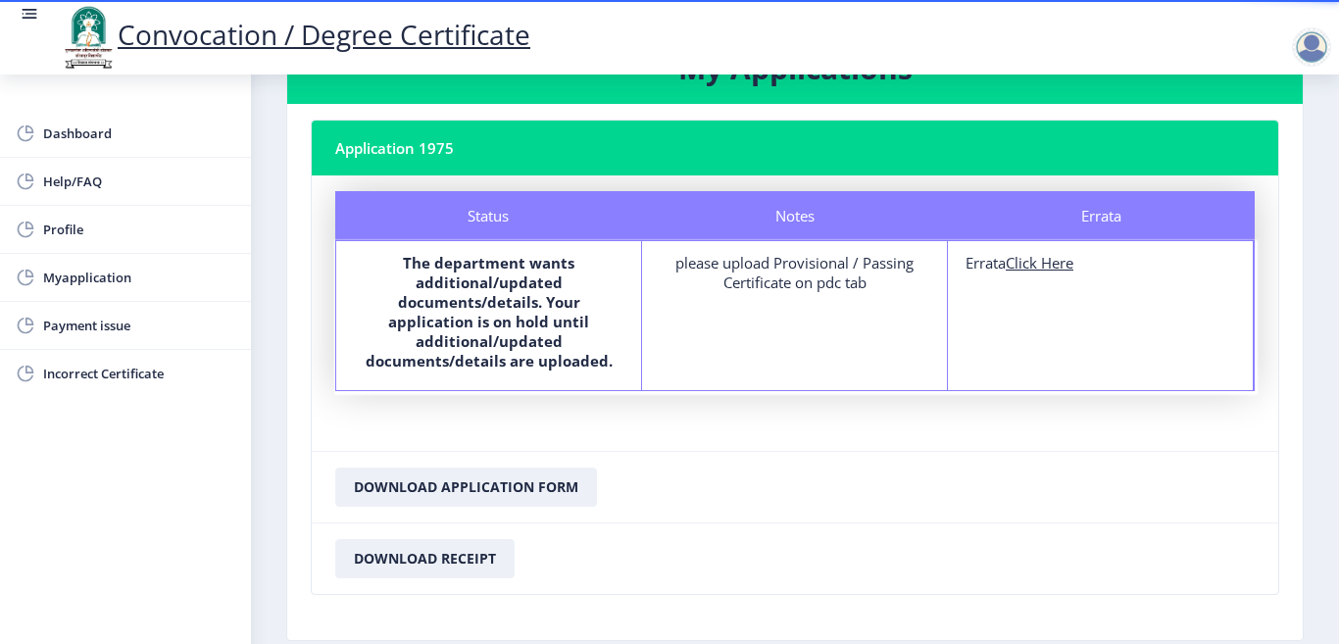
click at [506, 316] on b "The department wants additional/updated documents/details. Your application is …" at bounding box center [489, 312] width 247 height 118
click at [437, 240] on div "Status The department wants additional/updated documents/details. Your applicat…" at bounding box center [795, 315] width 920 height 151
click at [464, 337] on b "The department wants additional/updated documents/details. Your application is …" at bounding box center [489, 312] width 247 height 118
click at [544, 320] on b "The department wants additional/updated documents/details. Your application is …" at bounding box center [489, 312] width 247 height 118
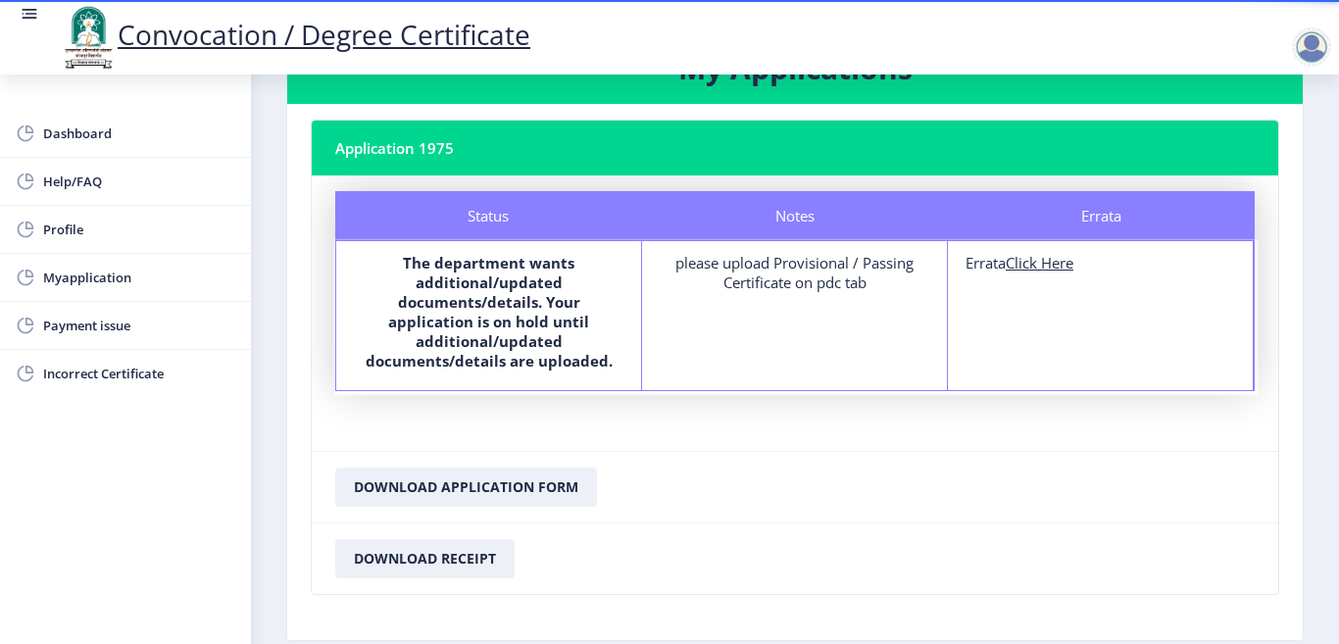
click at [527, 342] on b "The department wants additional/updated documents/details. Your application is …" at bounding box center [489, 312] width 247 height 118
drag, startPoint x: 434, startPoint y: 374, endPoint x: 441, endPoint y: 362, distance: 13.6
click at [434, 373] on div "The department wants additional/updated documents/details. Your application is …" at bounding box center [489, 315] width 270 height 125
drag, startPoint x: 441, startPoint y: 362, endPoint x: 559, endPoint y: 362, distance: 117.6
click at [478, 362] on b "The department wants additional/updated documents/details. Your application is …" at bounding box center [489, 312] width 247 height 118
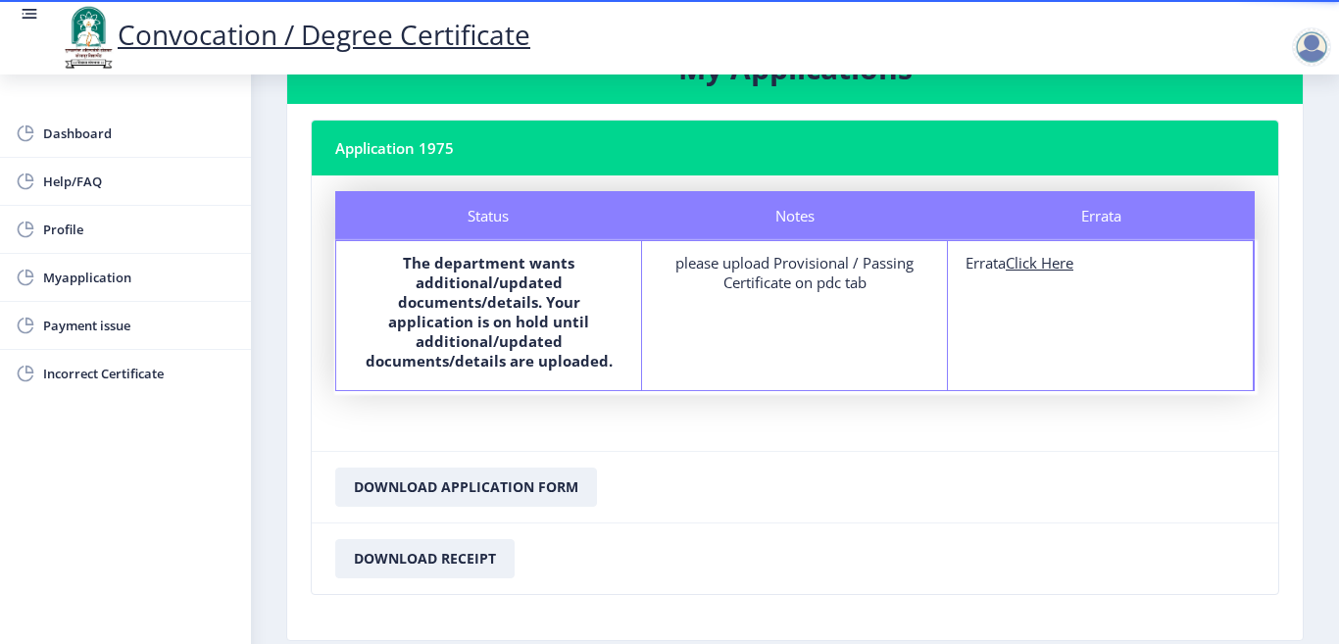
drag, startPoint x: 600, startPoint y: 362, endPoint x: 551, endPoint y: 352, distance: 50.0
click at [596, 362] on b "The department wants additional/updated documents/details. Your application is …" at bounding box center [489, 312] width 247 height 118
drag, startPoint x: 547, startPoint y: 351, endPoint x: 539, endPoint y: 316, distance: 36.2
click at [545, 345] on b "The department wants additional/updated documents/details. Your application is …" at bounding box center [489, 312] width 247 height 118
click at [539, 316] on b "The department wants additional/updated documents/details. Your application is …" at bounding box center [489, 312] width 247 height 118
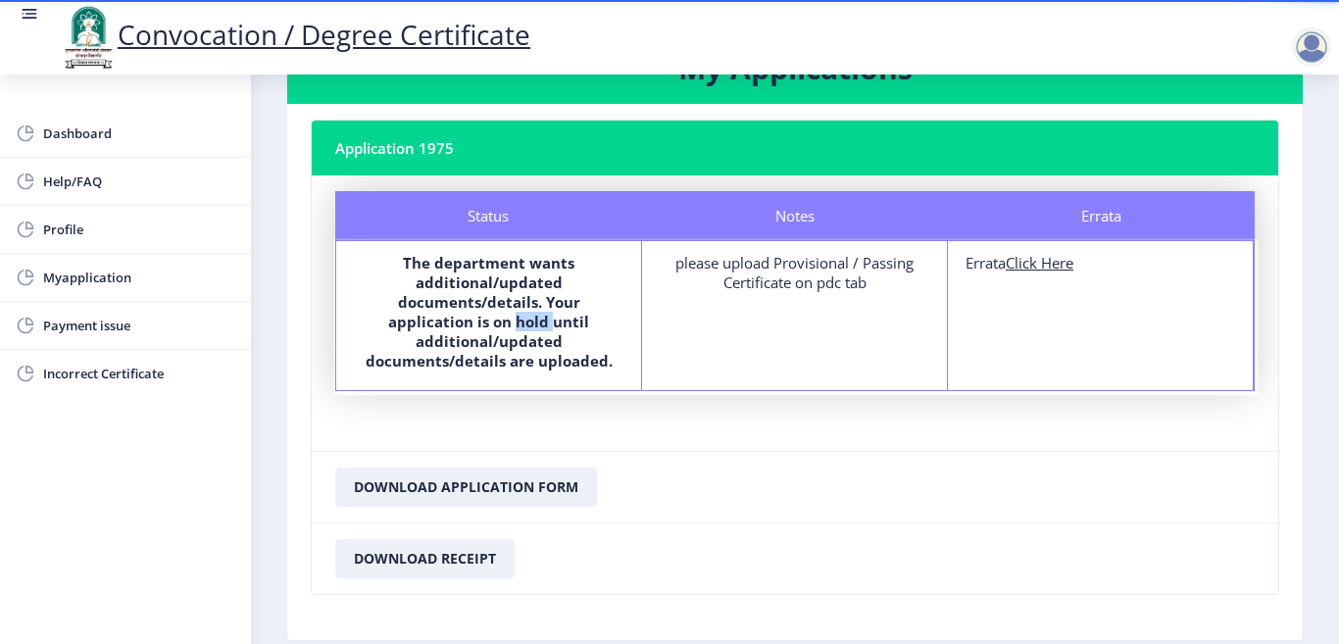
click at [539, 315] on b "The department wants additional/updated documents/details. Your application is …" at bounding box center [489, 312] width 247 height 118
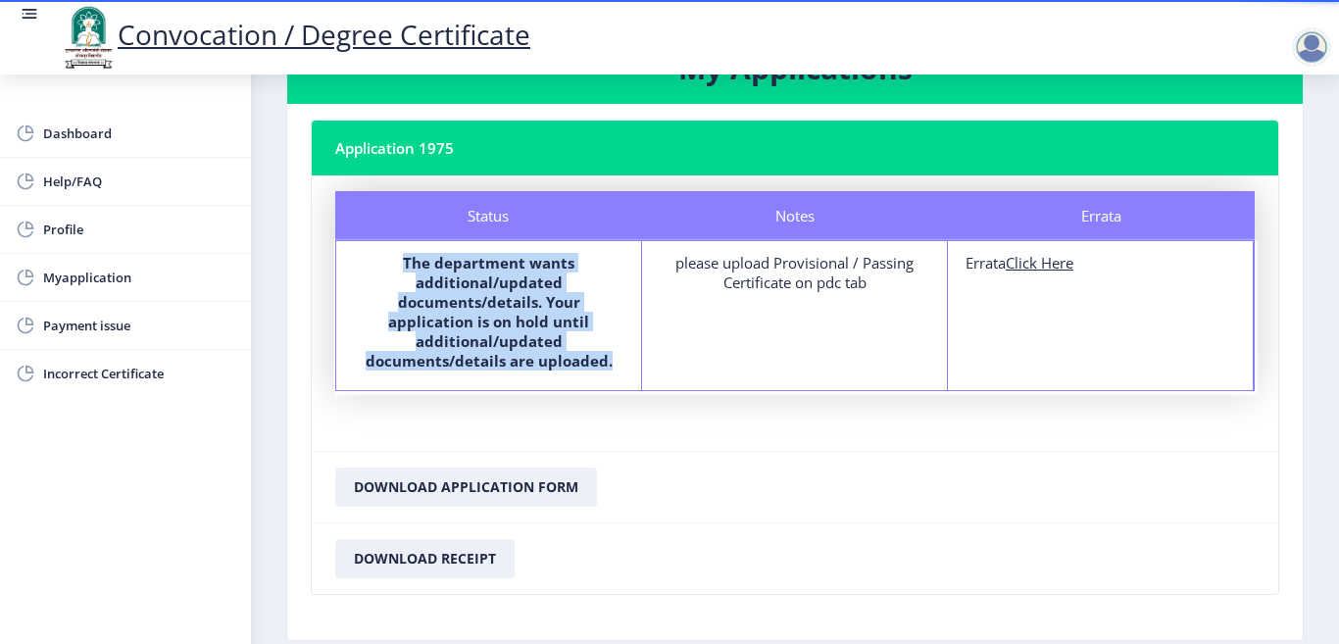
click at [539, 315] on b "The department wants additional/updated documents/details. Your application is …" at bounding box center [489, 312] width 247 height 118
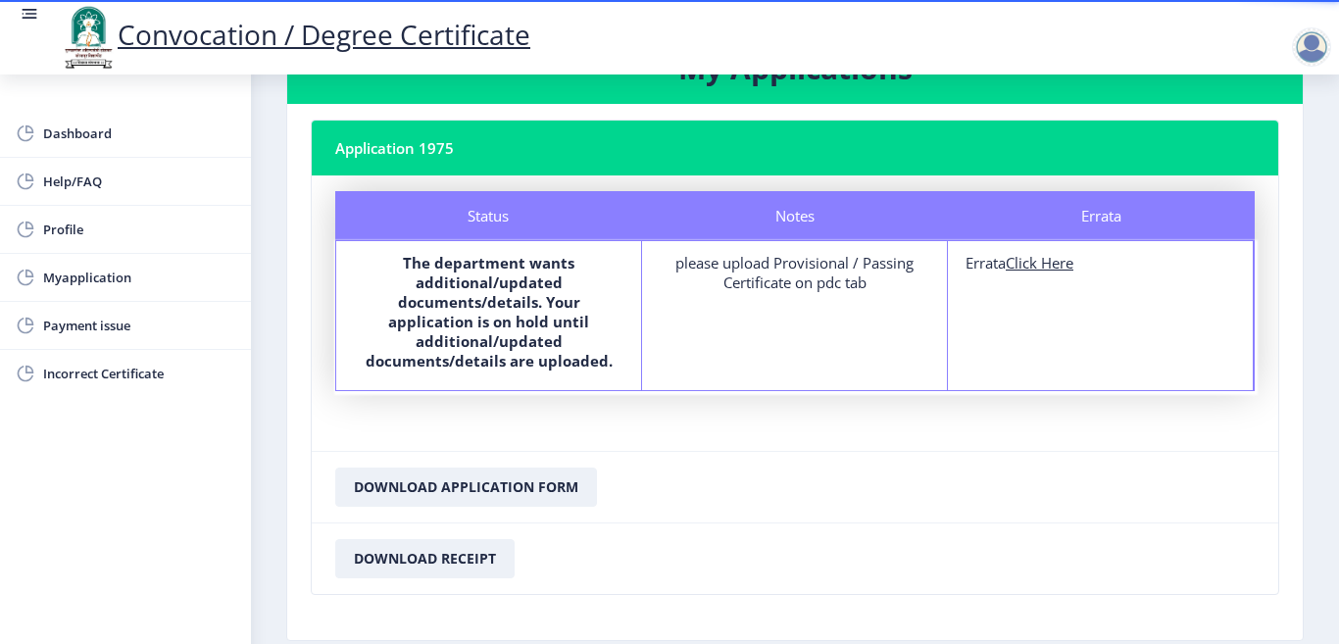
click at [778, 293] on div "Notes please upload Provisional / Passing Certificate on pdc tab" at bounding box center [795, 315] width 306 height 149
click at [771, 278] on div "please upload Provisional / Passing Certificate on pdc tab" at bounding box center [795, 272] width 270 height 39
click at [745, 271] on div "please upload Provisional / Passing Certificate on pdc tab" at bounding box center [795, 272] width 270 height 39
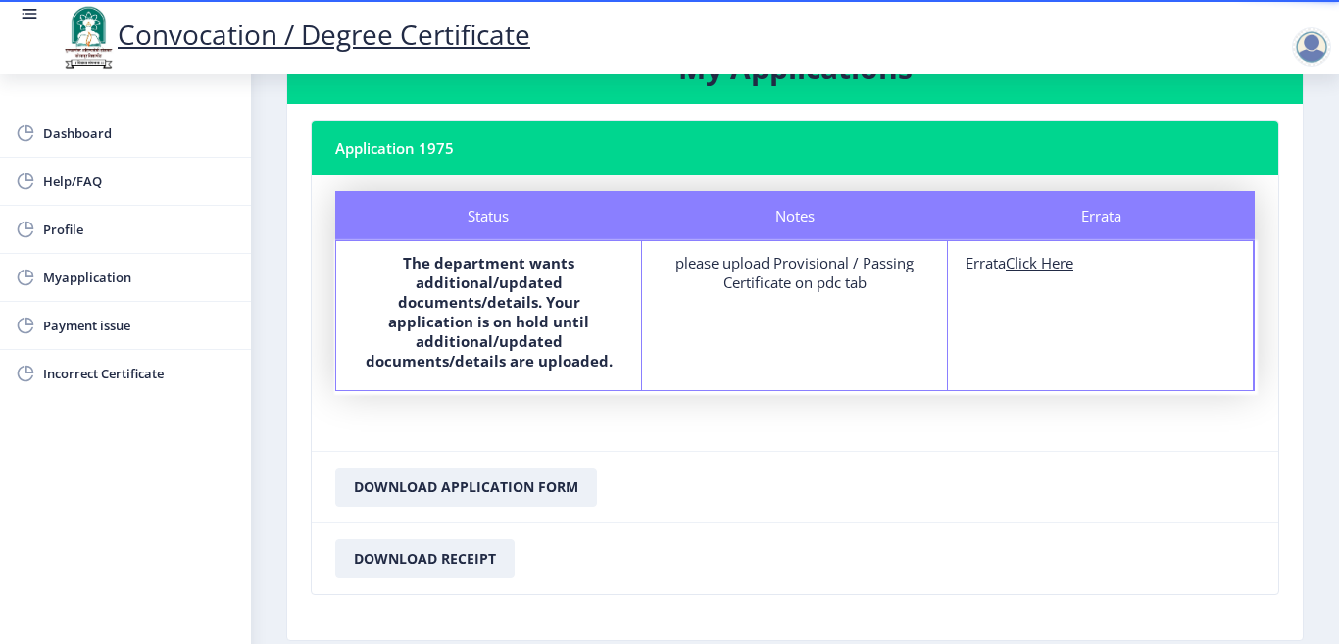
click at [785, 268] on div "please upload Provisional / Passing Certificate on pdc tab" at bounding box center [795, 272] width 270 height 39
click at [1044, 263] on u "Click Here" at bounding box center [1040, 263] width 68 height 20
select select
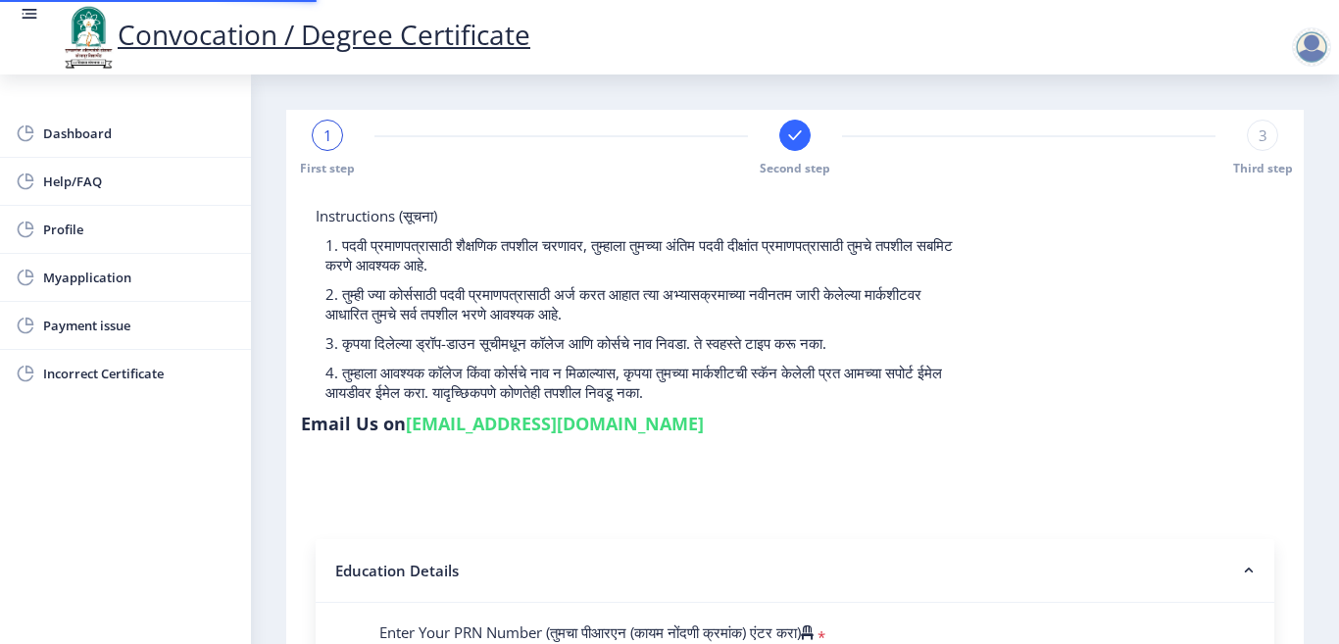
type input "2012032500209262"
select select "Regular"
select select "2015"
select select "April"
select select "SECOND CLASS"
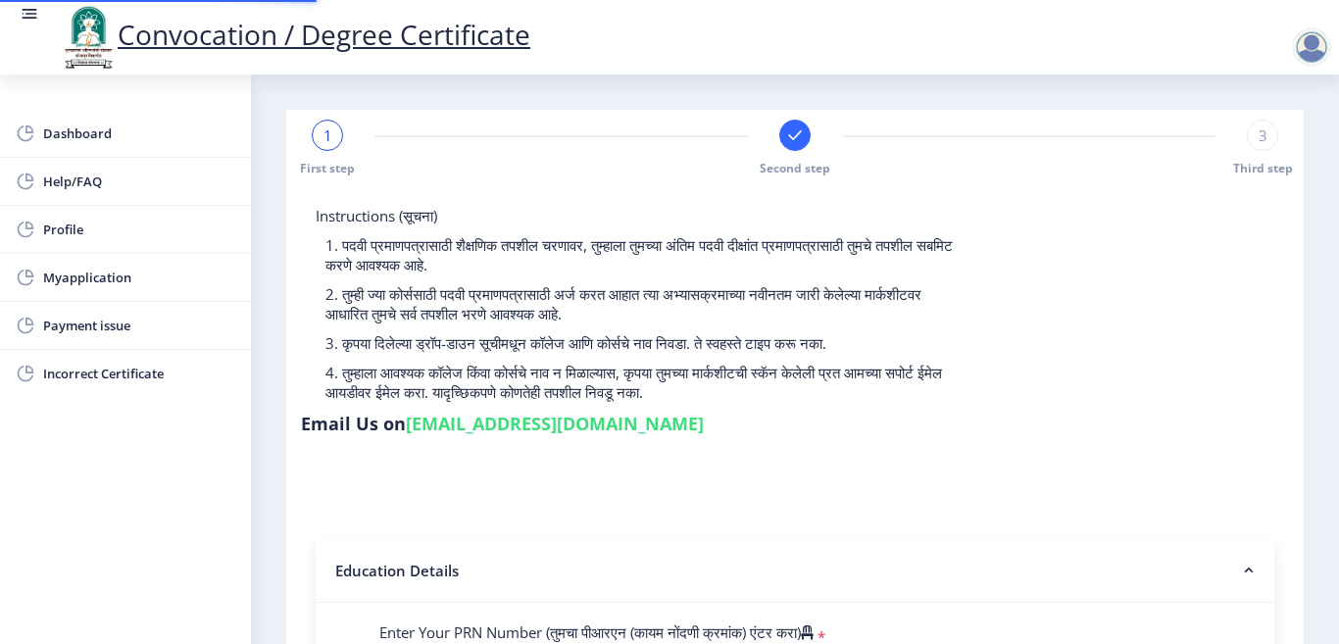
type input "115837"
select select "English"
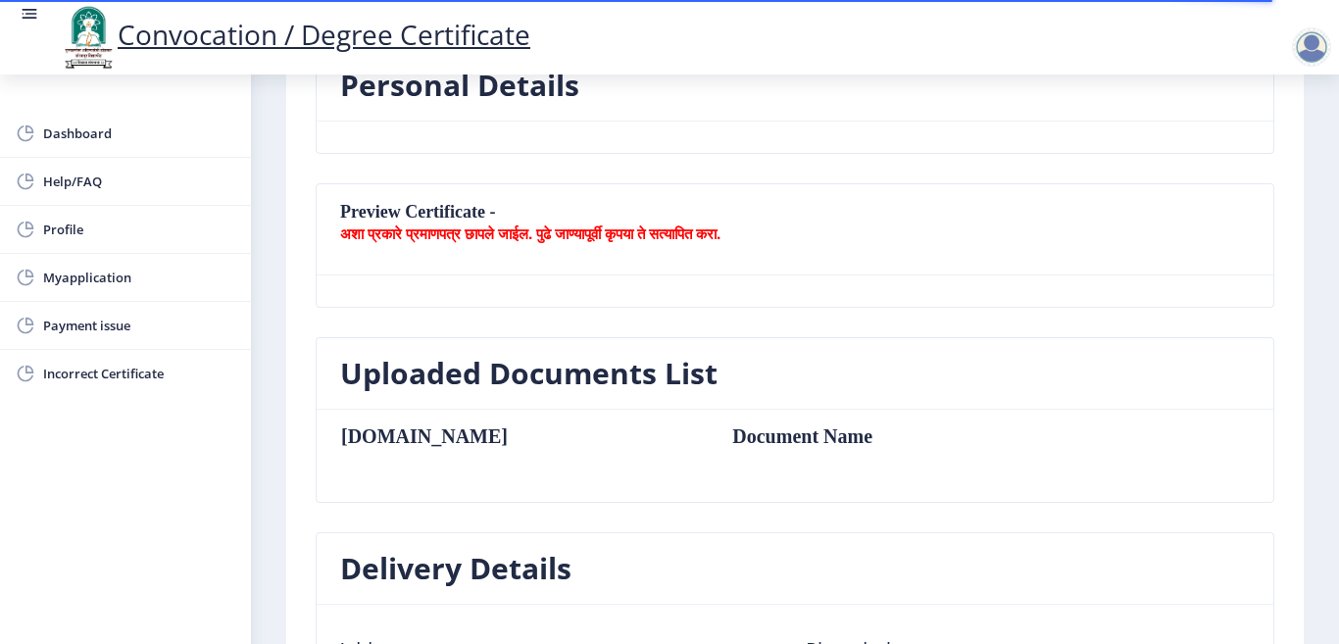
scroll to position [294, 0]
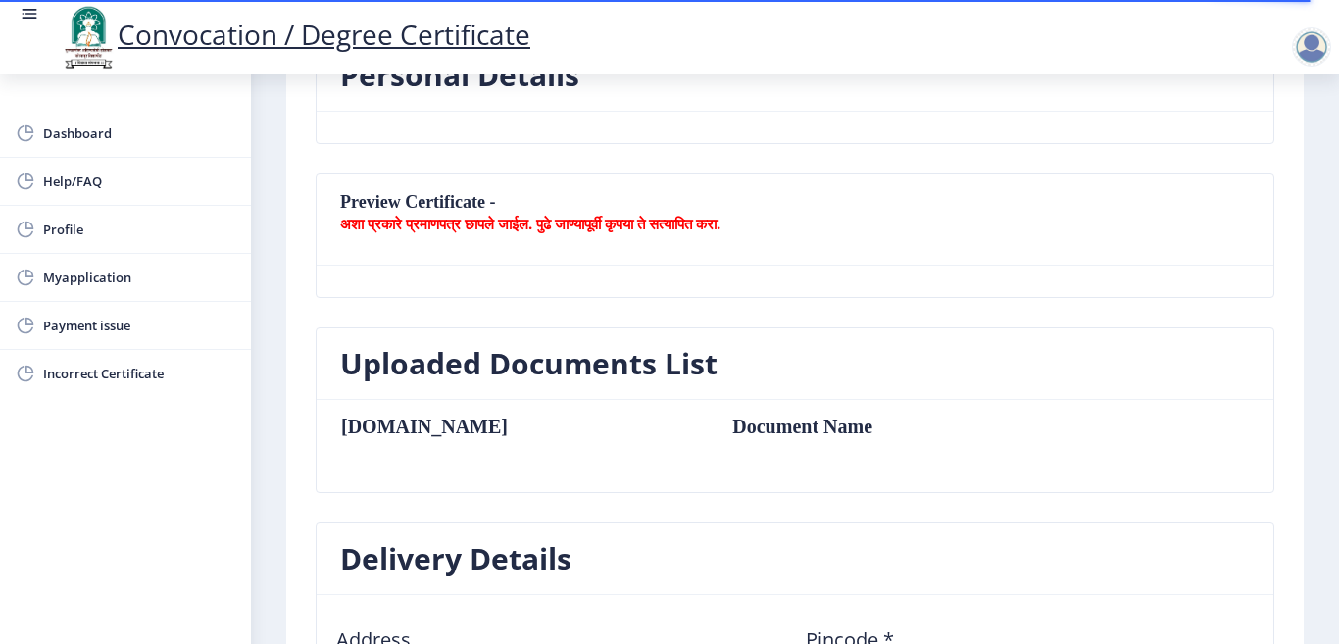
click at [447, 226] on b "अशा प्रकारे प्रमाणपत्र छापले जाईल. पुढे जाण्यापूर्वी कृपया ते सत्यापित करा." at bounding box center [530, 224] width 380 height 20
click at [447, 225] on b "अशा प्रकारे प्रमाणपत्र छापले जाईल. पुढे जाण्यापूर्वी कृपया ते सत्यापित करा." at bounding box center [530, 224] width 380 height 20
click at [574, 234] on nb-card-header "Preview Certificate - अशा प्रकारे प्रमाणपत्र छापले जाईल. पुढे जाण्यापूर्वी कृपय…" at bounding box center [795, 220] width 957 height 91
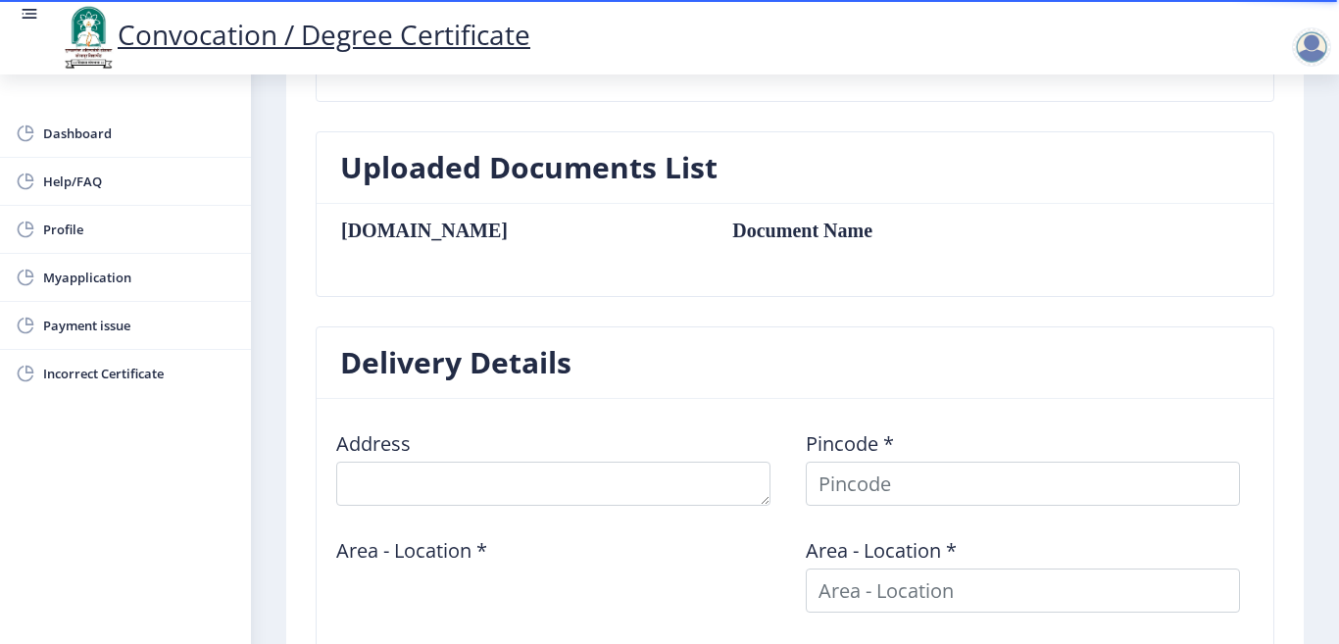
click at [415, 270] on table "[DOMAIN_NAME] Document Name" at bounding box center [703, 250] width 727 height 61
drag, startPoint x: 662, startPoint y: 301, endPoint x: 658, endPoint y: 367, distance: 65.8
click at [663, 303] on div "Uploaded Documents List [DOMAIN_NAME] Document Name" at bounding box center [795, 228] width 988 height 195
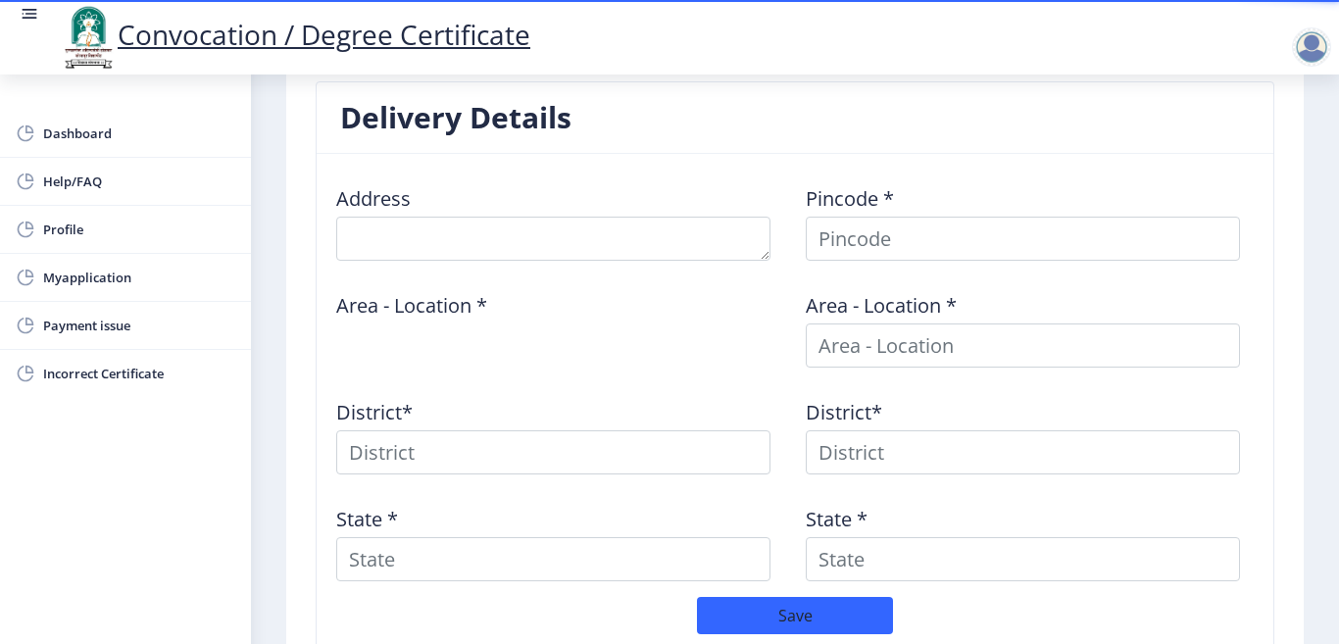
scroll to position [733, 0]
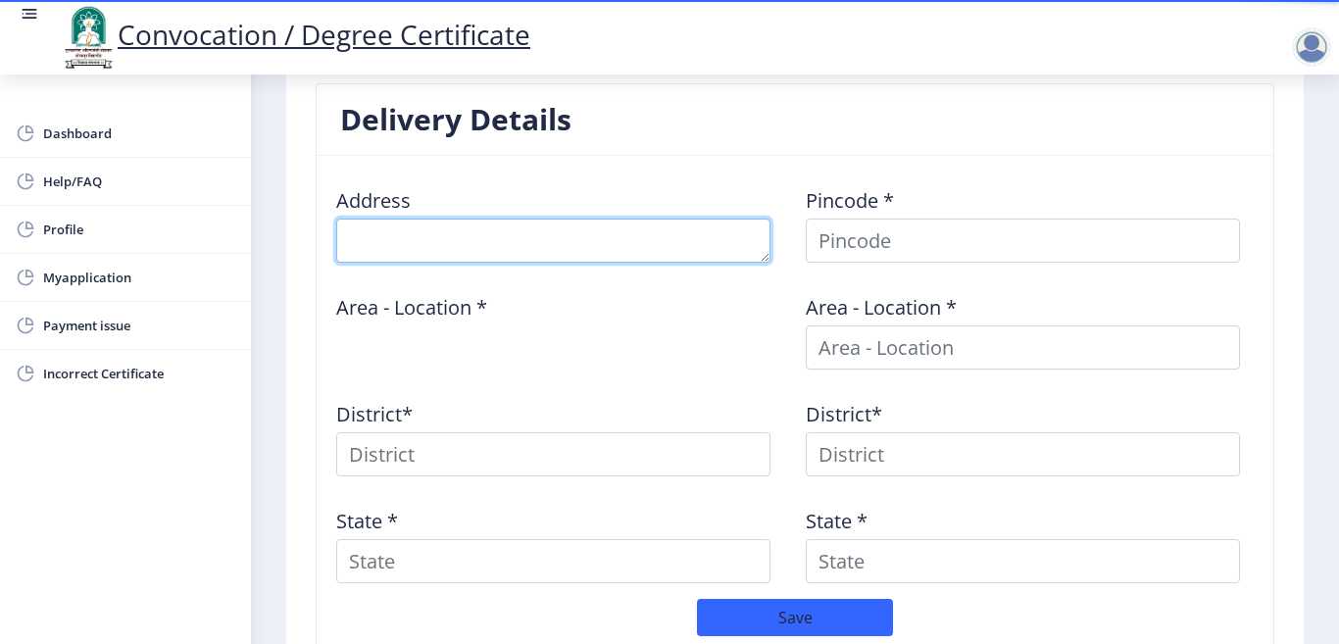
click at [469, 248] on textarea at bounding box center [553, 241] width 434 height 44
type textarea "a"
type textarea "AT [GEOGRAPHIC_DATA] [GEOGRAPHIC_DATA]"
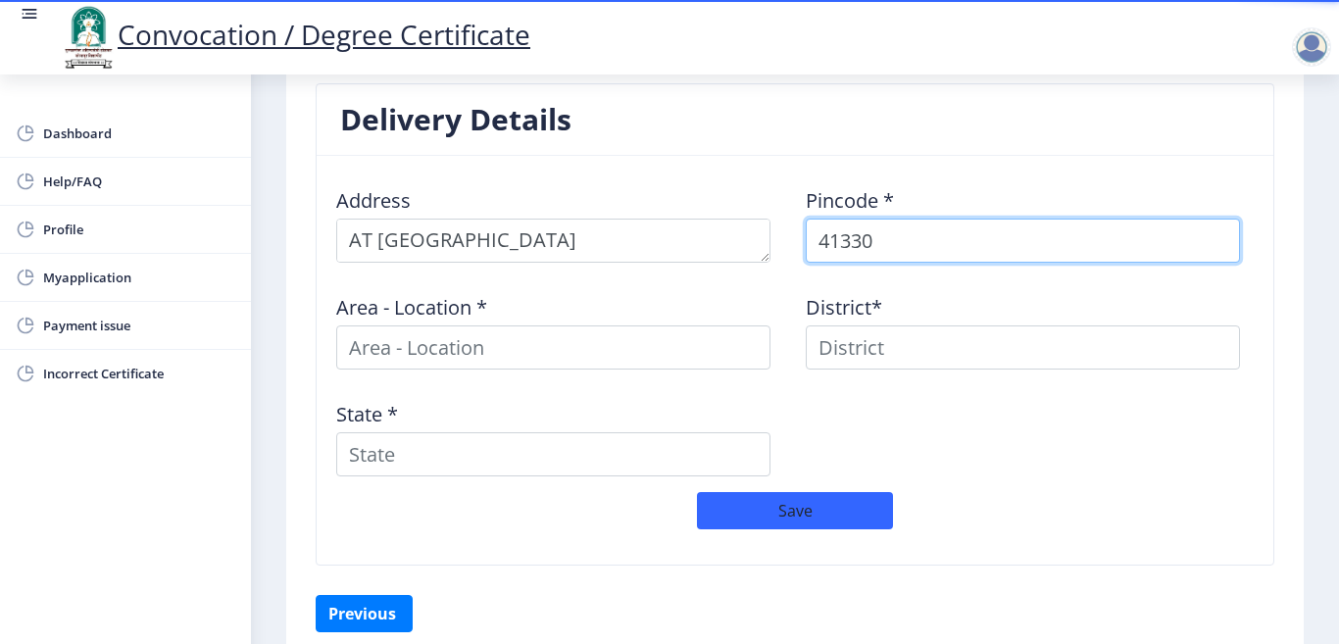
type input "413305"
select select
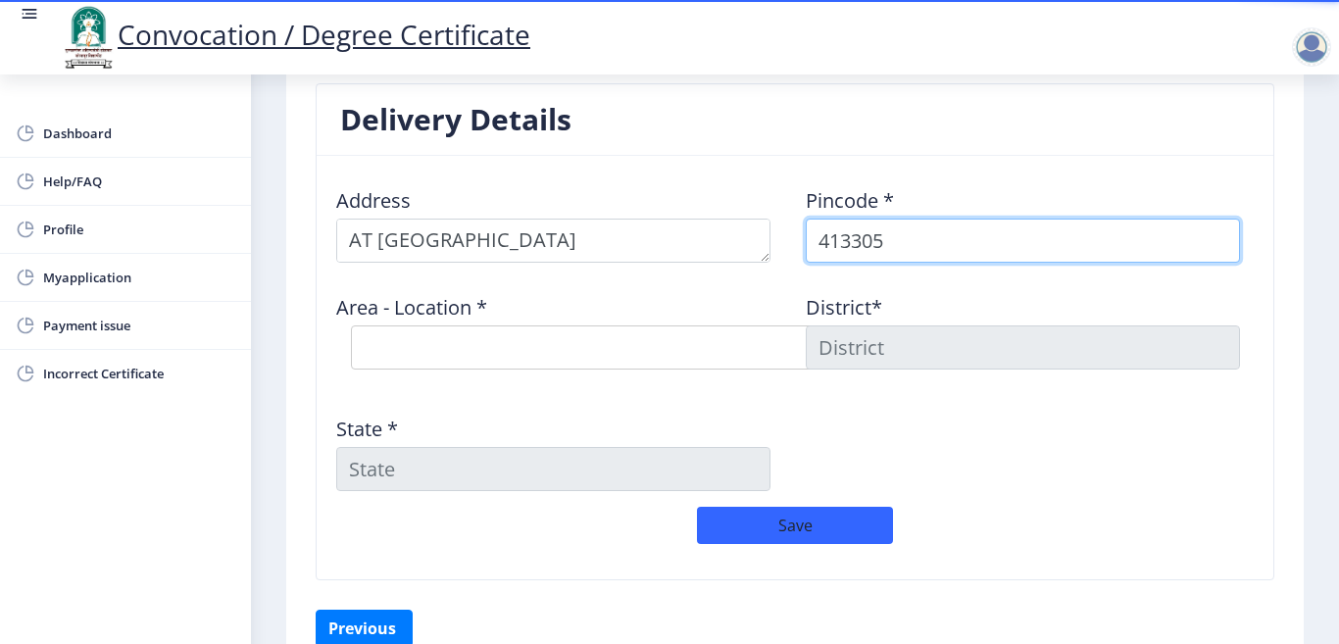
type input "413305"
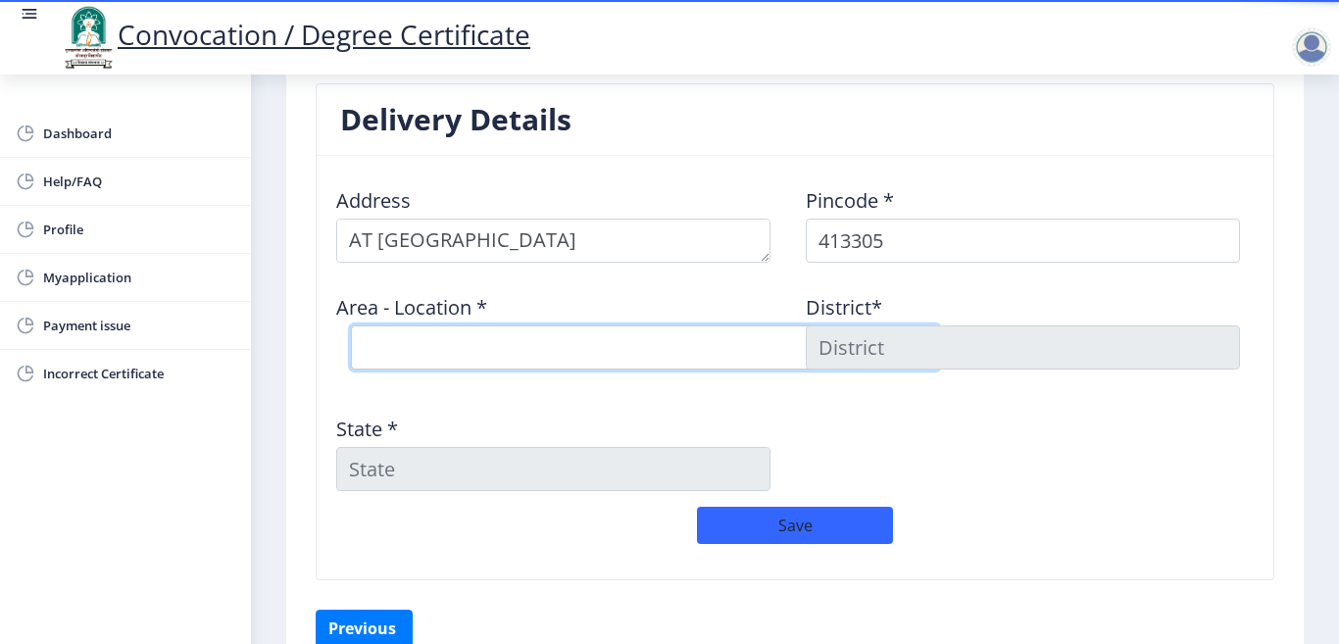
click at [589, 353] on select "Select Area Location [GEOGRAPHIC_DATA] [PERSON_NAME] [PERSON_NAME] B.O Bramhapu…" at bounding box center [645, 347] width 588 height 44
select select "1: Object"
click at [351, 325] on select "Select Area Location [GEOGRAPHIC_DATA] [PERSON_NAME] [PERSON_NAME] B.O Bramhapu…" at bounding box center [645, 347] width 588 height 44
type input "SOLAPUR"
type input "[GEOGRAPHIC_DATA]"
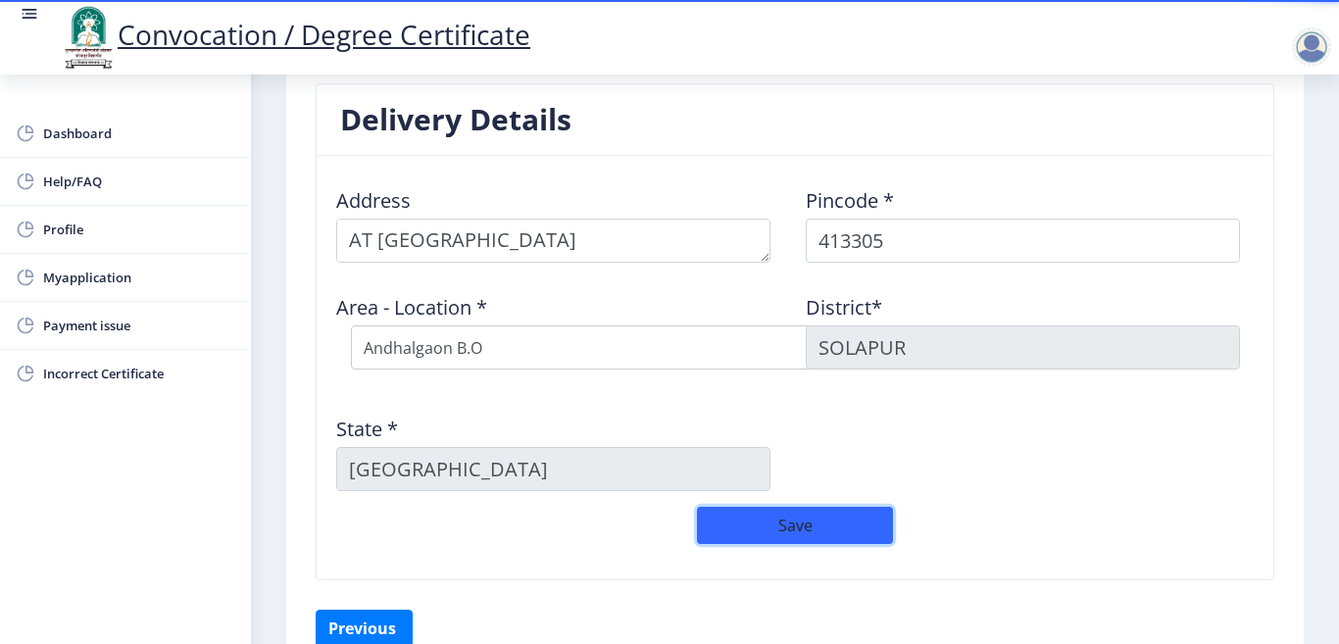
click at [784, 525] on button "Save" at bounding box center [795, 525] width 196 height 37
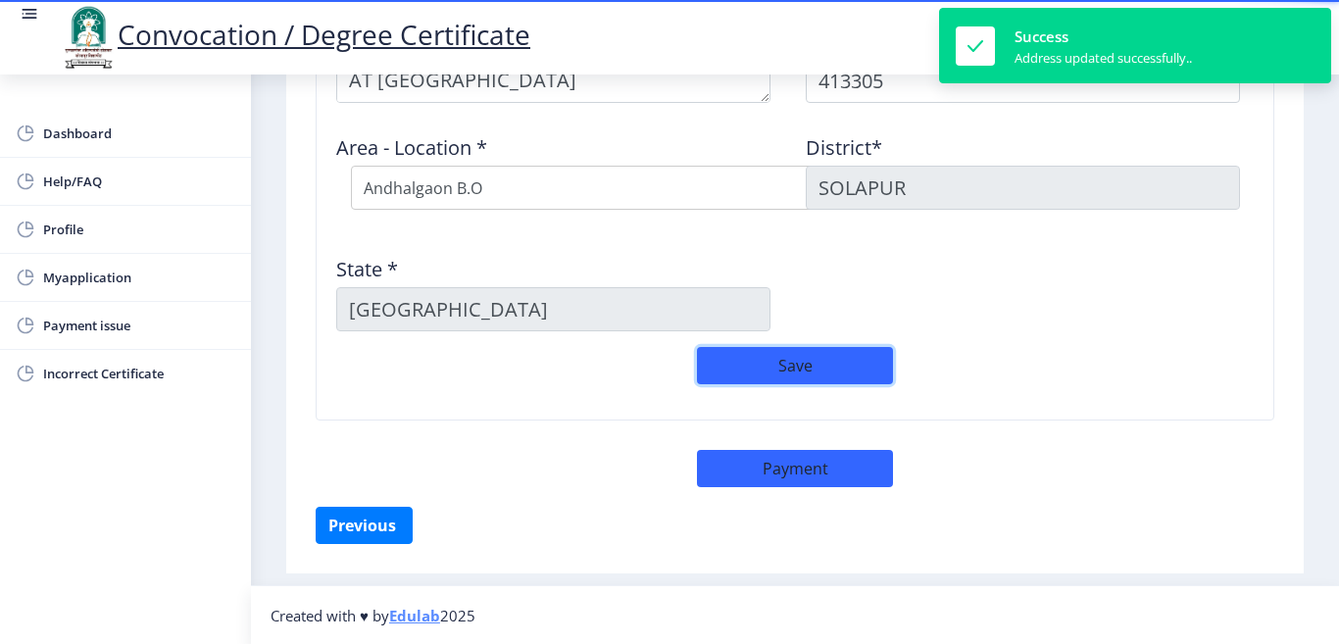
scroll to position [894, 0]
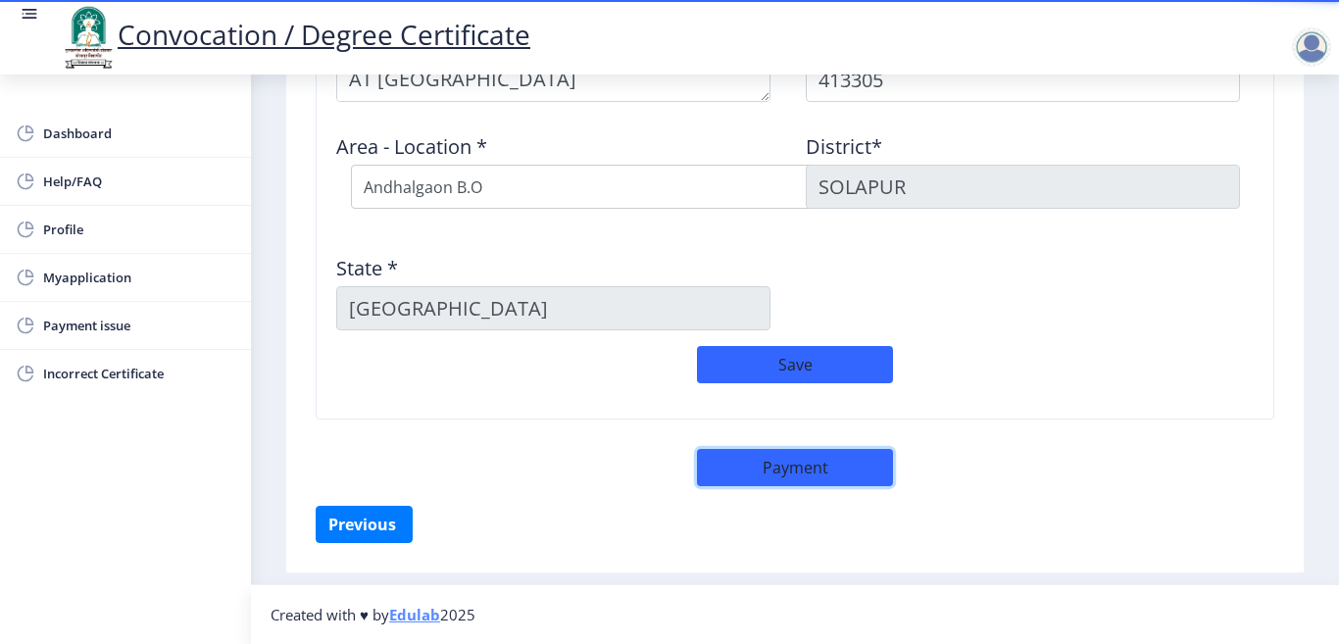
click at [761, 475] on button "Payment" at bounding box center [795, 467] width 196 height 37
click at [748, 465] on button "Payment" at bounding box center [795, 467] width 196 height 37
click at [352, 525] on button "Previous ‍" at bounding box center [364, 524] width 97 height 37
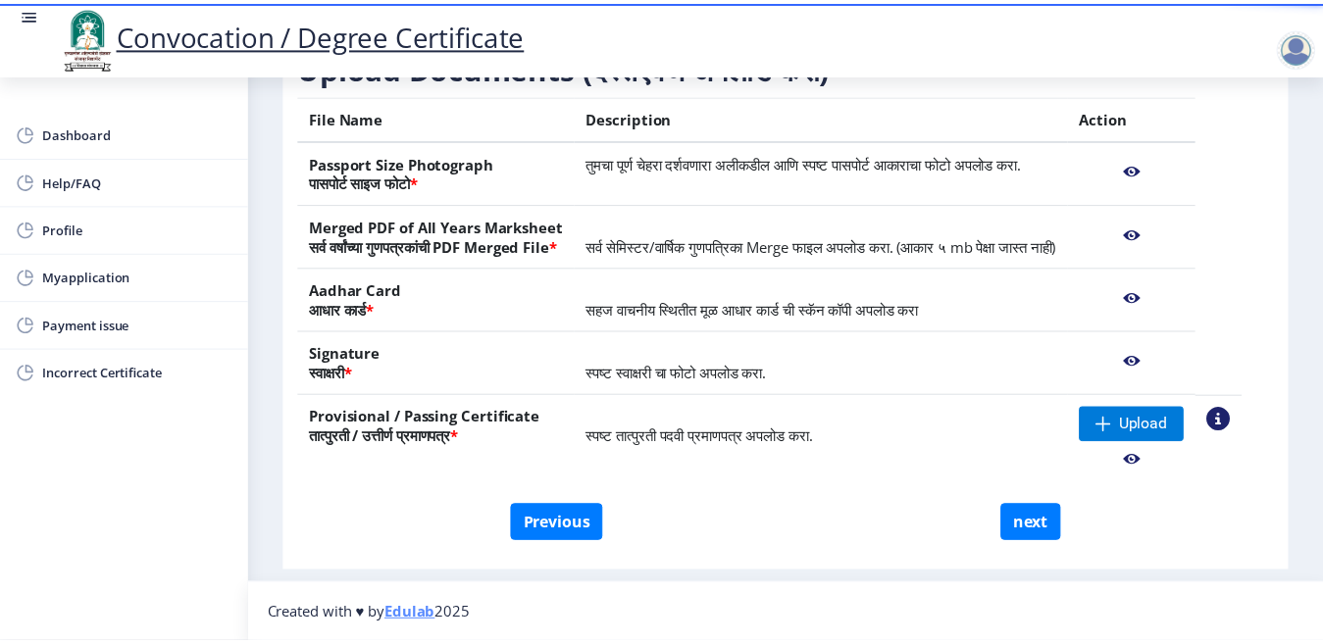
scroll to position [377, 0]
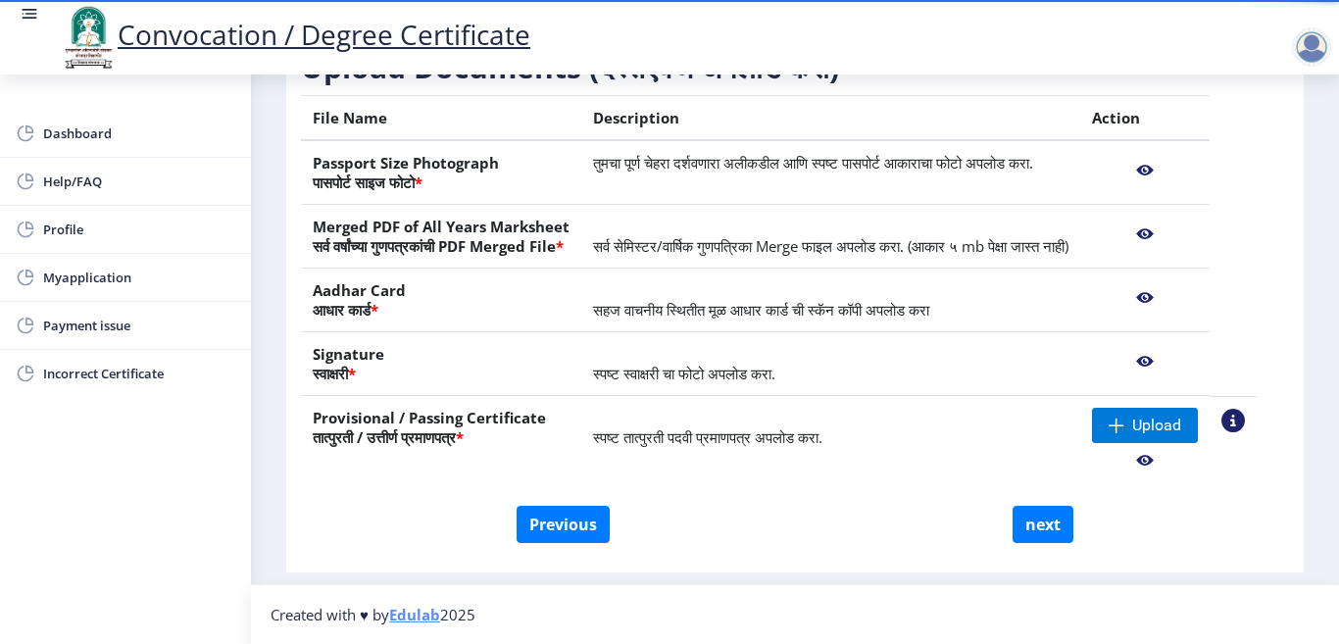
click at [1174, 460] on nb-action at bounding box center [1145, 460] width 106 height 35
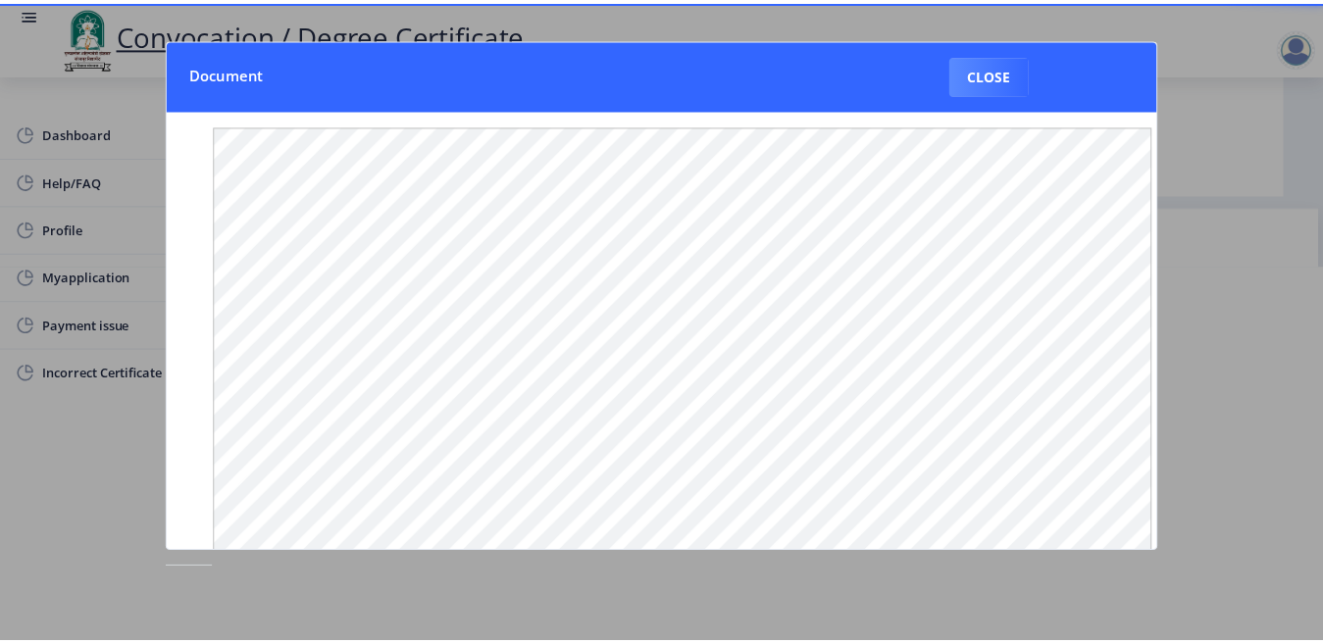
scroll to position [397, 0]
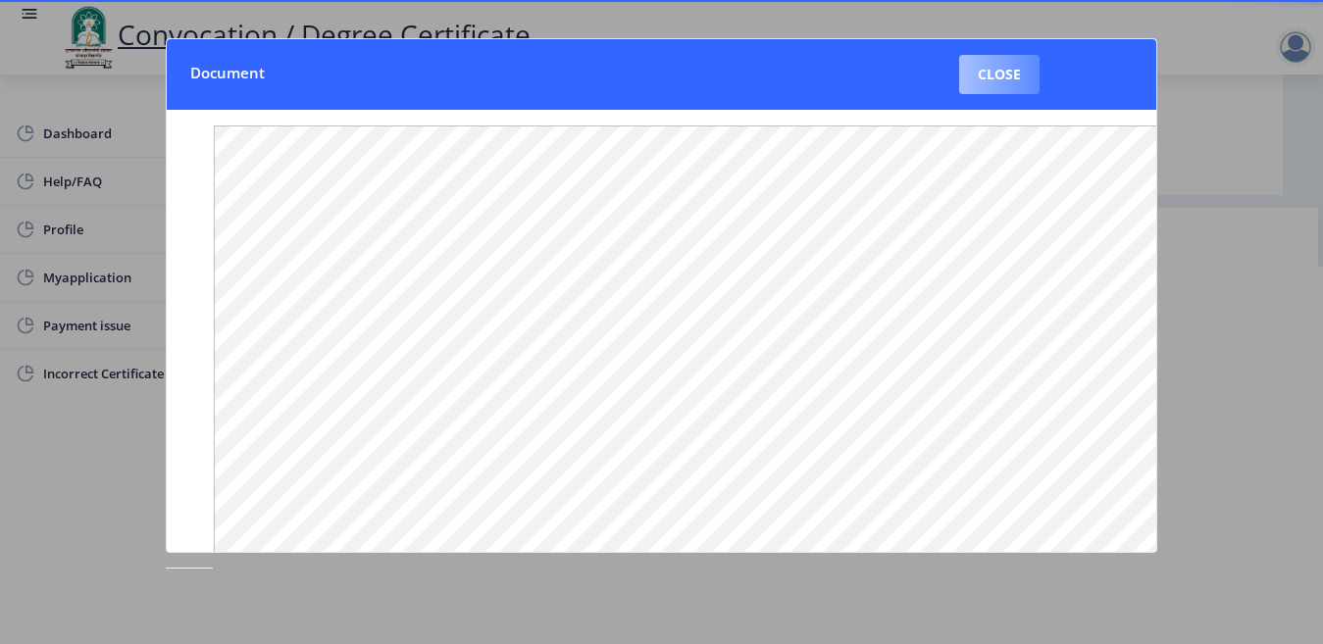
click at [988, 67] on button "Close" at bounding box center [999, 74] width 80 height 39
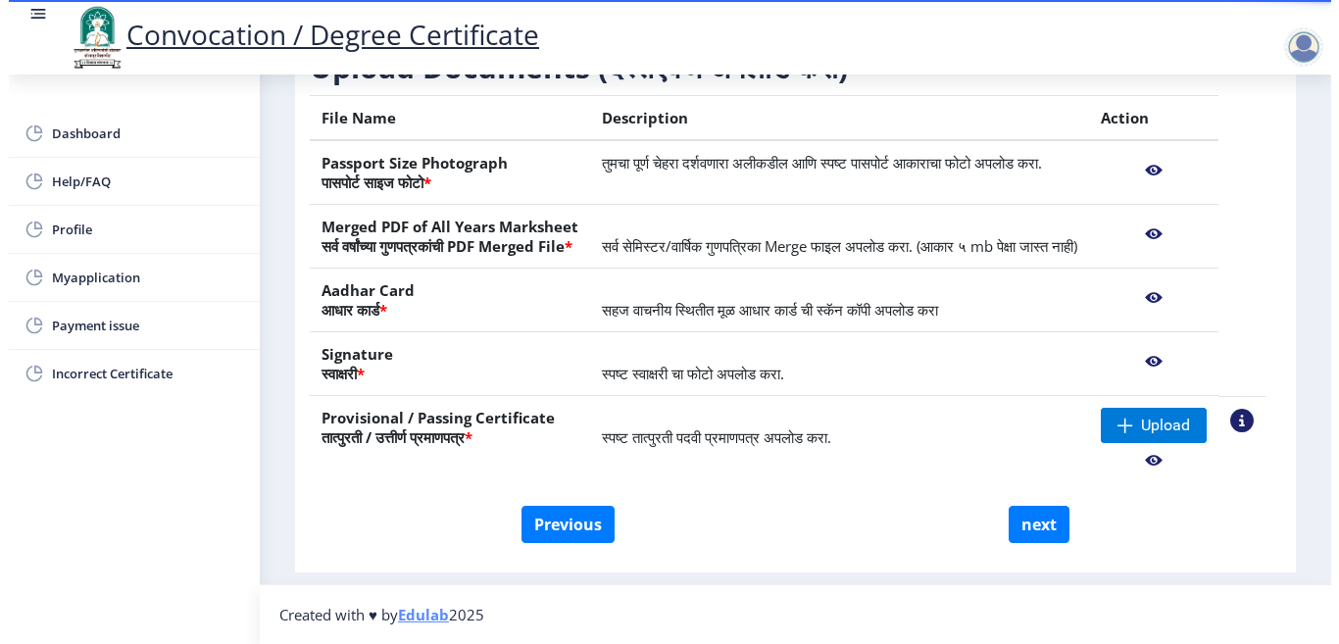
scroll to position [377, 0]
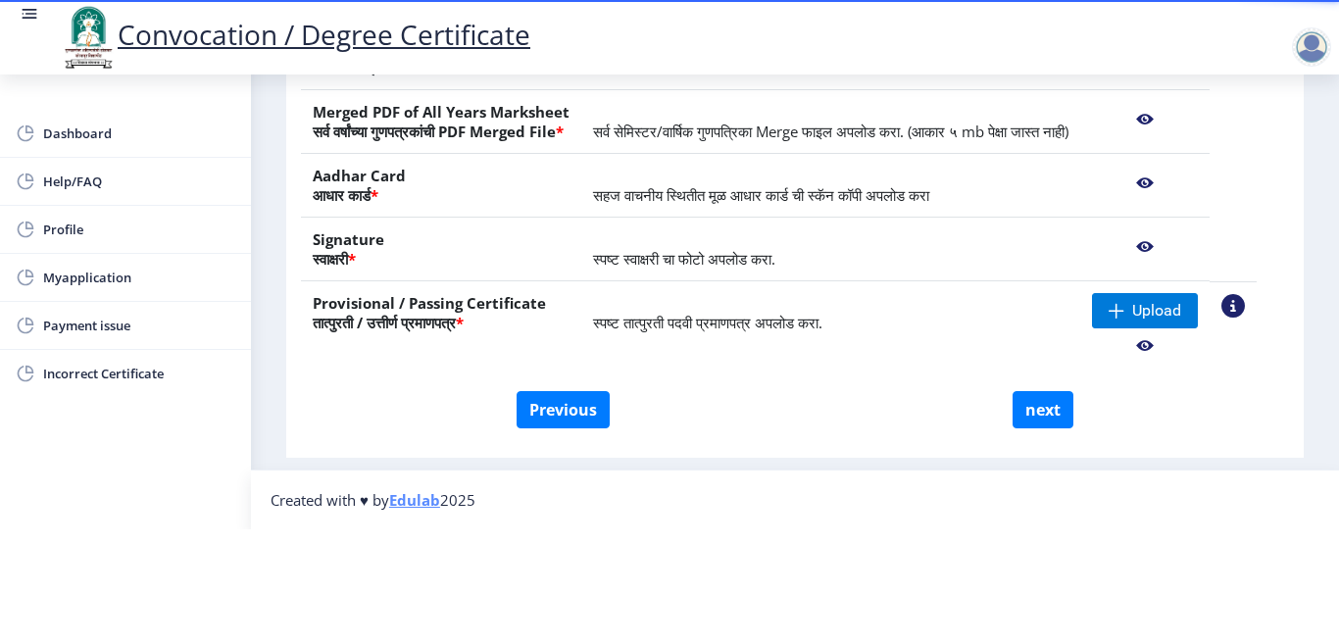
click at [1168, 328] on nb-action at bounding box center [1145, 345] width 106 height 35
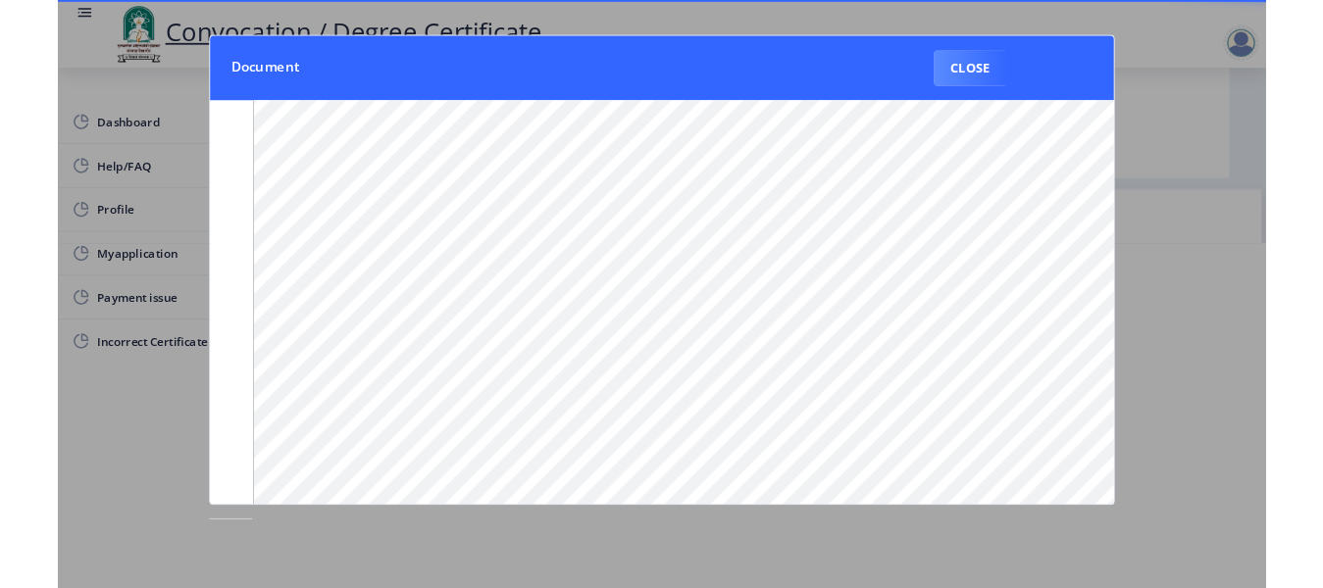
scroll to position [0, 0]
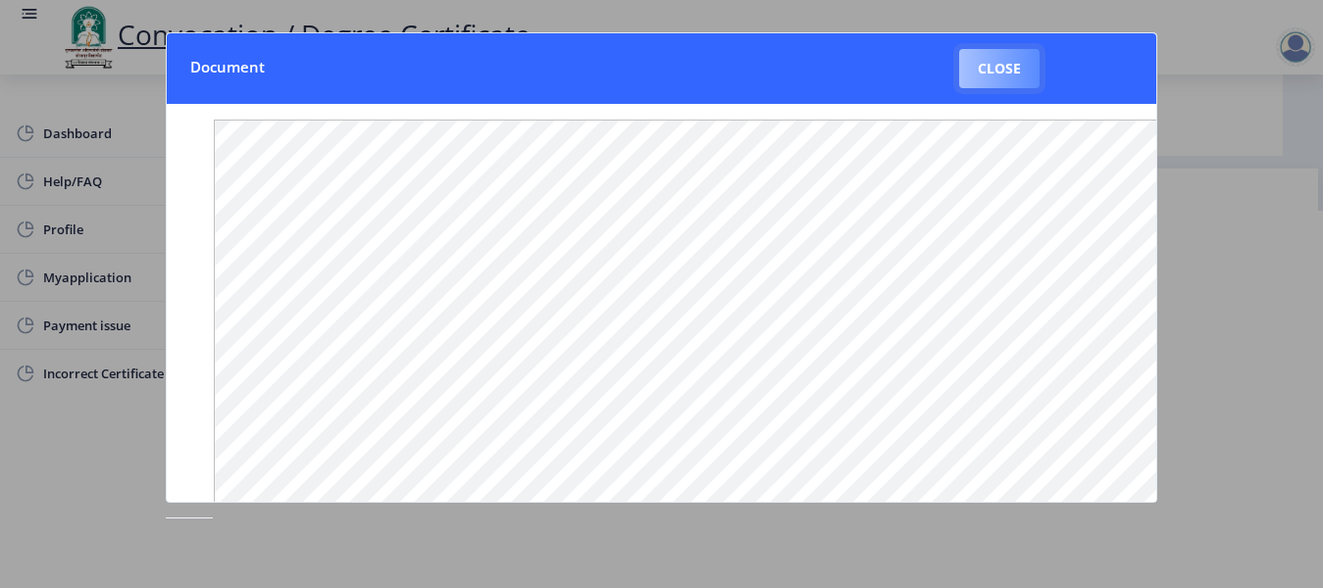
click at [1005, 69] on button "Close" at bounding box center [999, 68] width 80 height 39
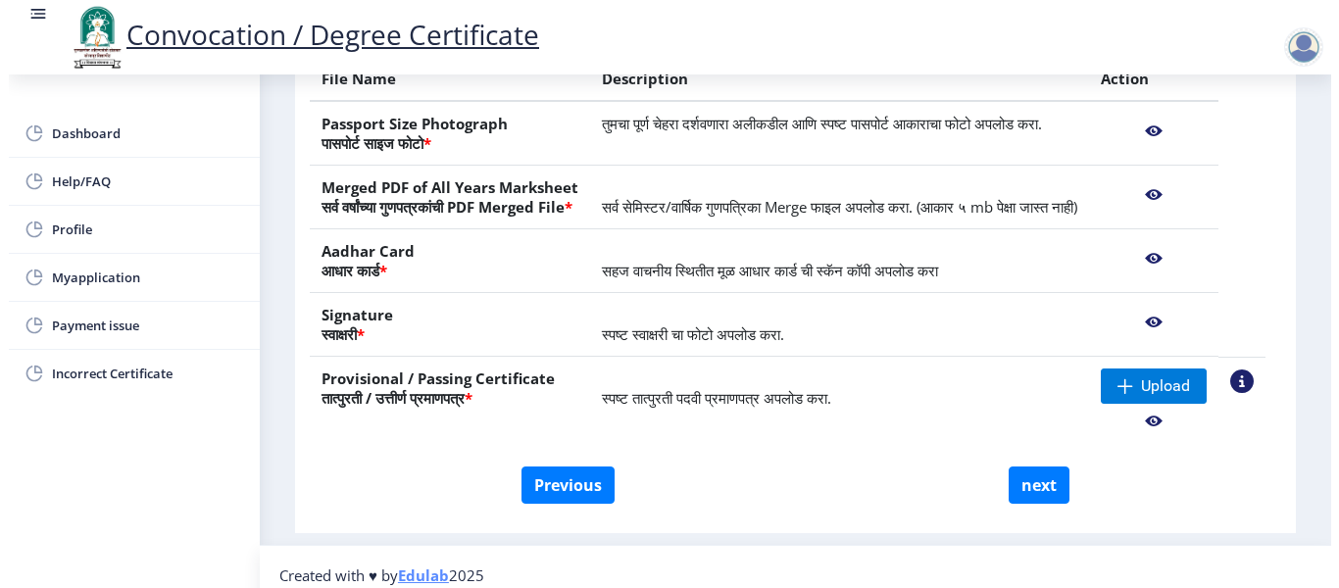
scroll to position [210, 0]
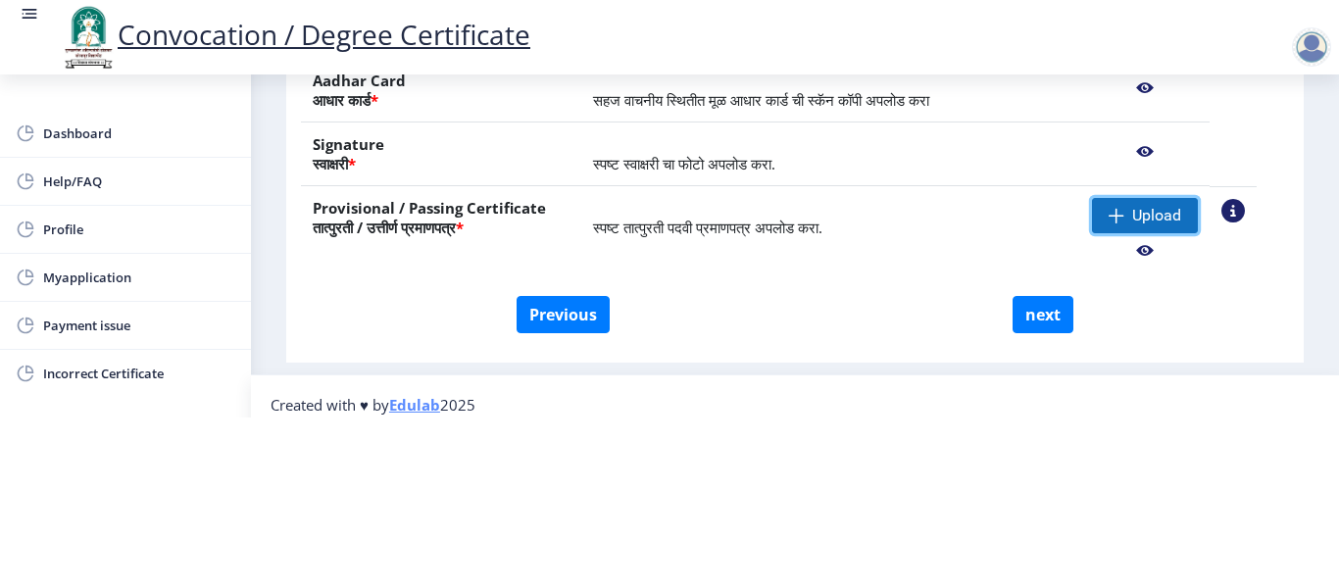
click at [1181, 212] on span "Upload" at bounding box center [1156, 216] width 49 height 20
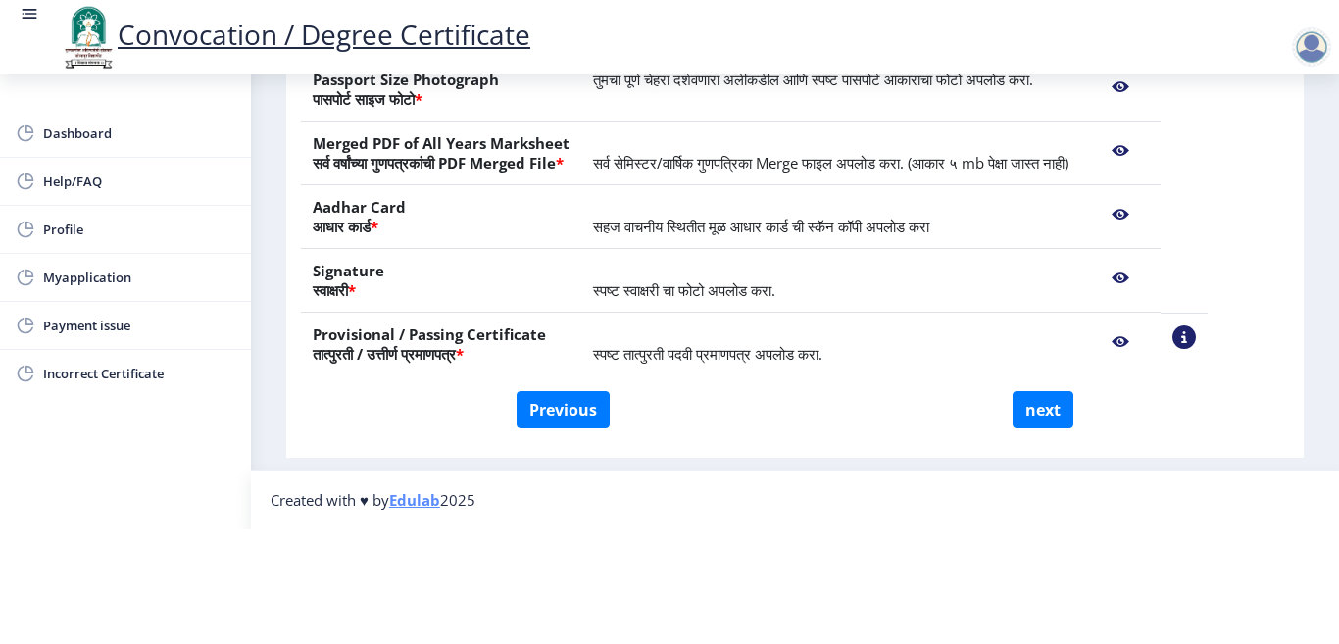
scroll to position [326, 0]
